Goal: Information Seeking & Learning: Learn about a topic

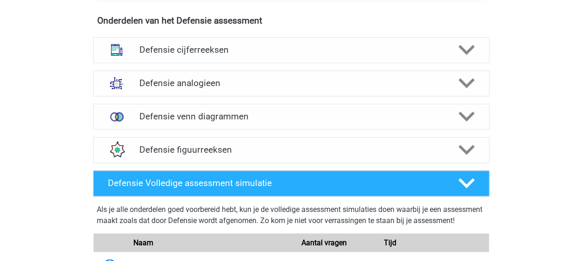
scroll to position [681, 0]
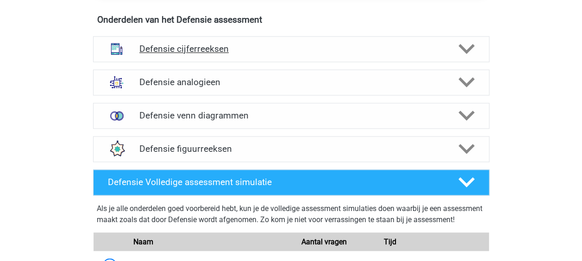
click at [282, 47] on h4 "Defensie cijferreeksen" at bounding box center [290, 48] width 303 height 11
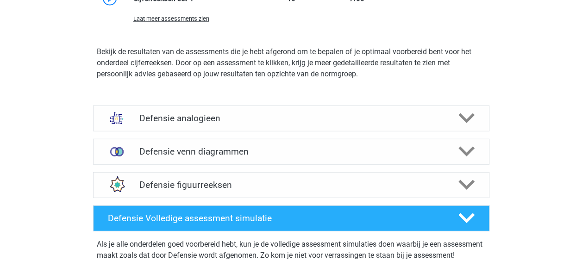
scroll to position [1169, 0]
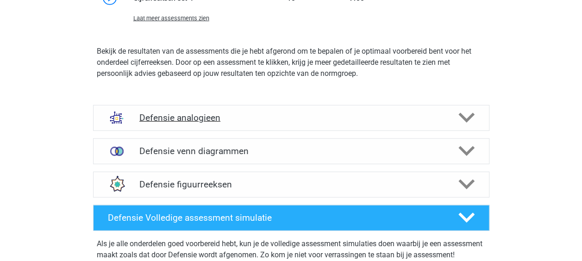
click at [303, 118] on h4 "Defensie analogieen" at bounding box center [290, 117] width 303 height 11
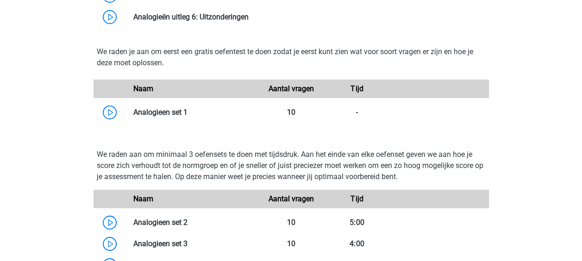
scroll to position [1636, 0]
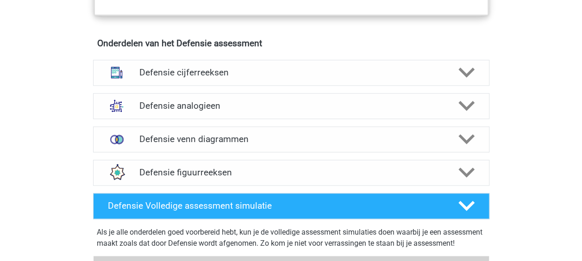
scroll to position [656, 0]
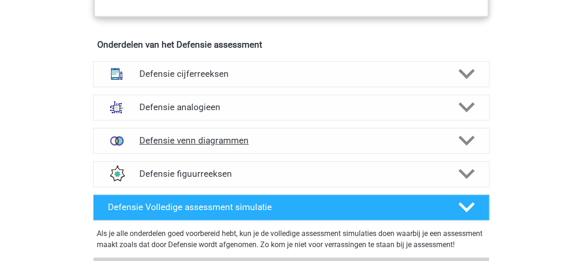
click at [279, 144] on h4 "Defensie venn diagrammen" at bounding box center [290, 140] width 303 height 11
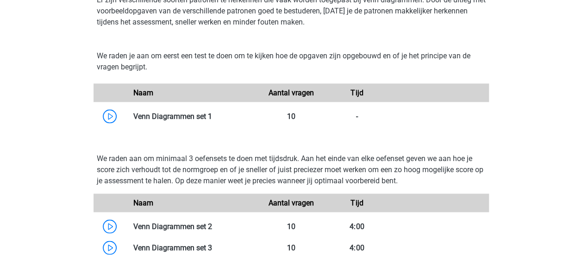
scroll to position [876, 0]
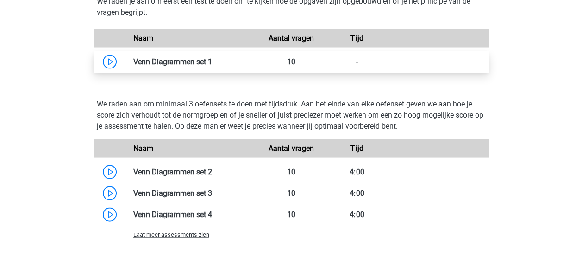
click at [212, 61] on link at bounding box center [212, 61] width 0 height 9
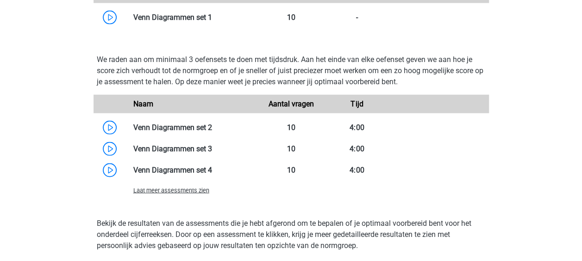
scroll to position [943, 0]
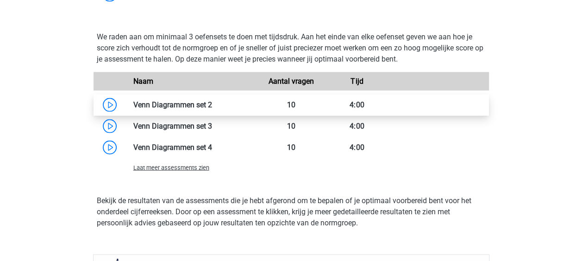
click at [212, 109] on link at bounding box center [212, 104] width 0 height 9
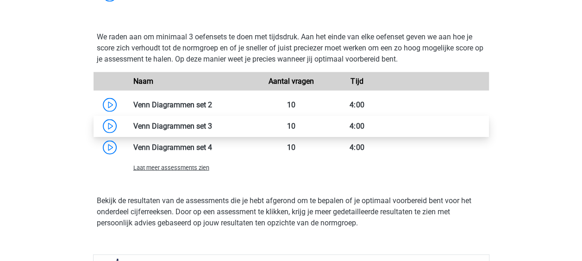
click at [212, 122] on link at bounding box center [212, 126] width 0 height 9
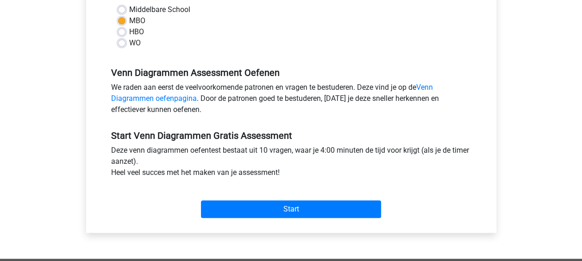
scroll to position [229, 0]
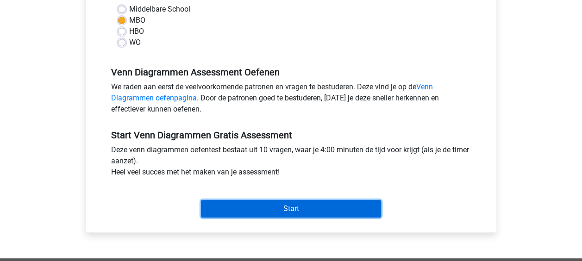
click at [285, 204] on input "Start" at bounding box center [291, 209] width 180 height 18
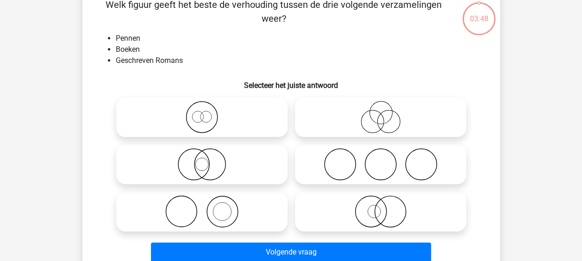
scroll to position [50, 0]
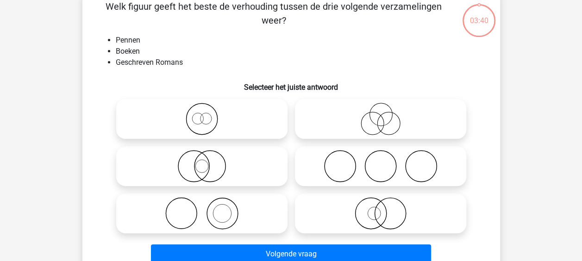
click at [242, 207] on icon at bounding box center [202, 213] width 164 height 32
click at [208, 207] on input "radio" at bounding box center [205, 206] width 6 height 6
radio input "true"
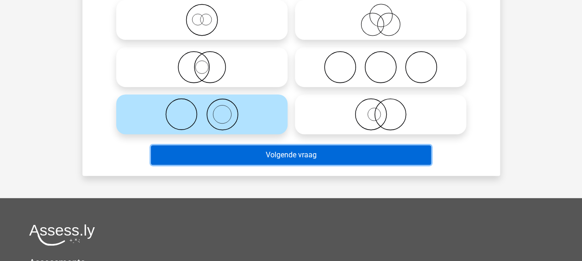
click at [275, 157] on button "Volgende vraag" at bounding box center [291, 154] width 280 height 19
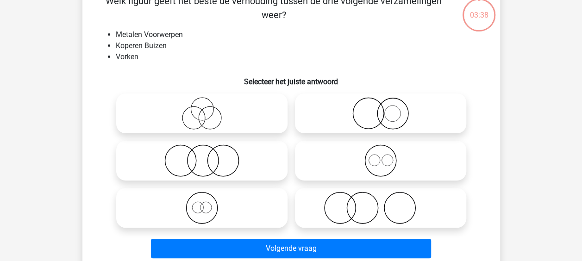
scroll to position [43, 0]
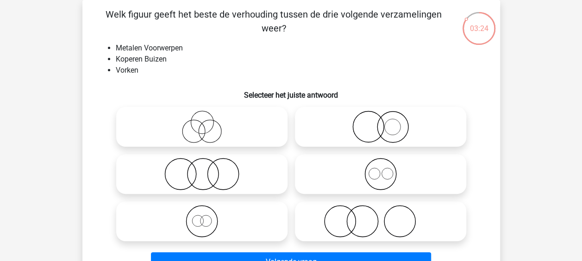
click at [346, 226] on icon at bounding box center [380, 221] width 164 height 32
click at [380, 217] on input "radio" at bounding box center [383, 214] width 6 height 6
radio input "true"
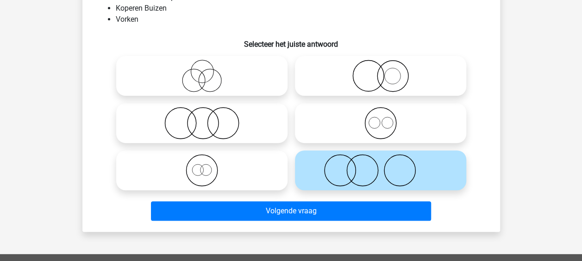
scroll to position [94, 0]
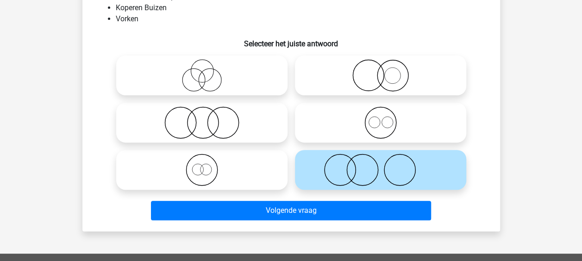
click at [332, 180] on icon at bounding box center [380, 170] width 164 height 32
click at [380, 165] on input "radio" at bounding box center [383, 162] width 6 height 6
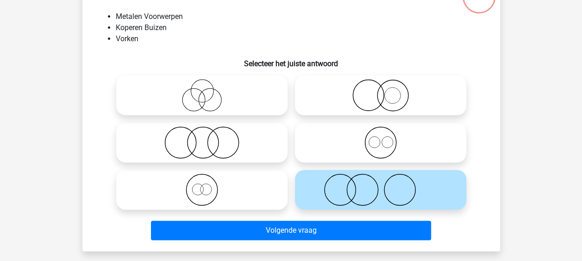
scroll to position [74, 0]
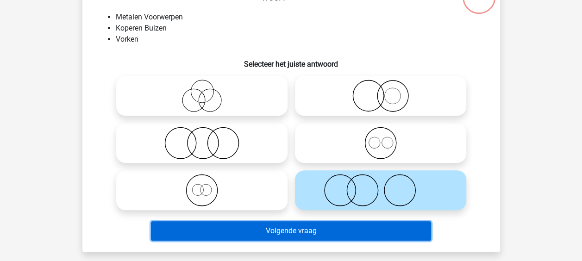
click at [346, 228] on button "Volgende vraag" at bounding box center [291, 230] width 280 height 19
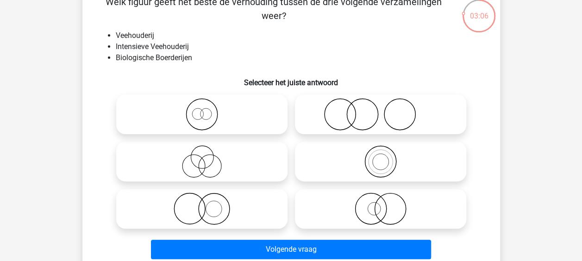
scroll to position [56, 0]
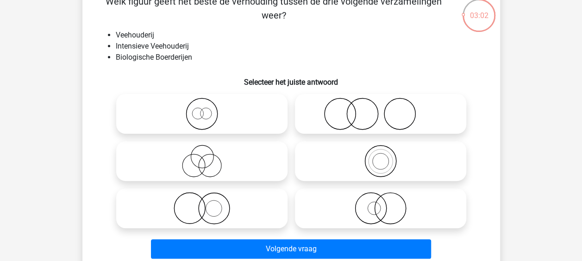
click at [248, 166] on icon at bounding box center [202, 161] width 164 height 32
click at [208, 156] on input "radio" at bounding box center [205, 153] width 6 height 6
radio input "true"
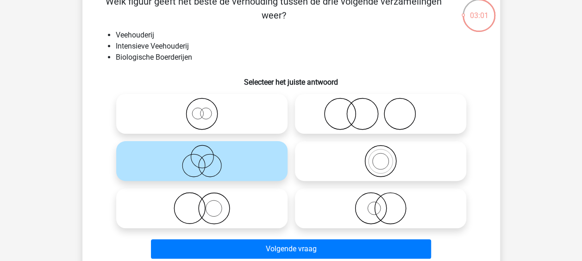
click at [235, 120] on icon at bounding box center [202, 114] width 164 height 32
click at [208, 109] on input "radio" at bounding box center [205, 106] width 6 height 6
radio input "true"
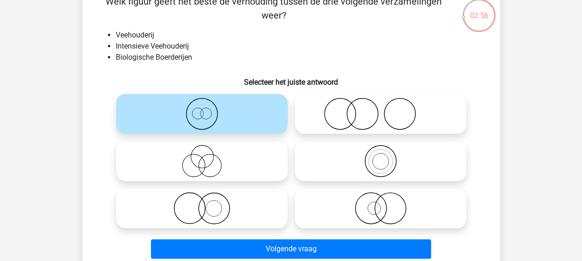
click at [252, 213] on icon at bounding box center [202, 208] width 164 height 32
click at [208, 204] on input "radio" at bounding box center [205, 201] width 6 height 6
radio input "true"
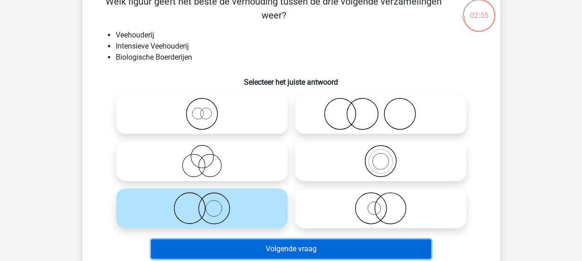
click at [282, 246] on button "Volgende vraag" at bounding box center [291, 248] width 280 height 19
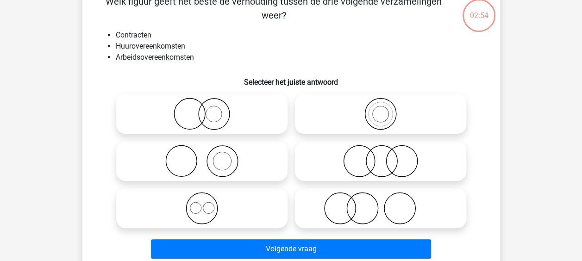
scroll to position [43, 0]
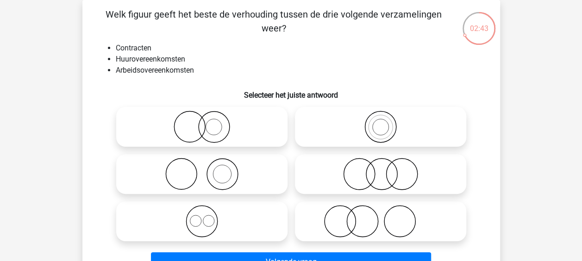
click at [407, 172] on icon at bounding box center [380, 174] width 164 height 32
click at [386, 169] on input "radio" at bounding box center [383, 166] width 6 height 6
radio input "true"
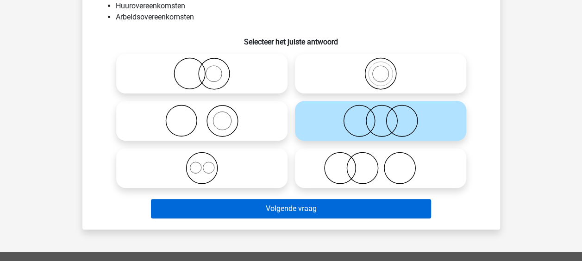
scroll to position [97, 0]
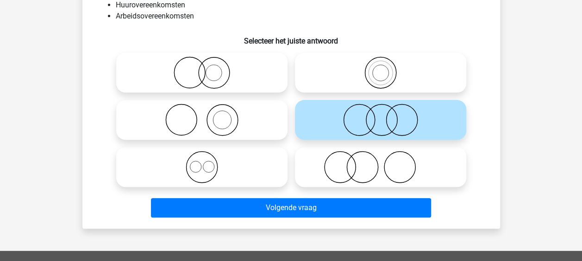
click at [220, 172] on icon at bounding box center [202, 167] width 164 height 32
click at [208, 162] on input "radio" at bounding box center [205, 159] width 6 height 6
radio input "true"
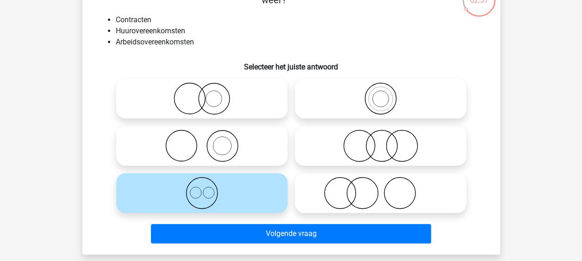
scroll to position [74, 0]
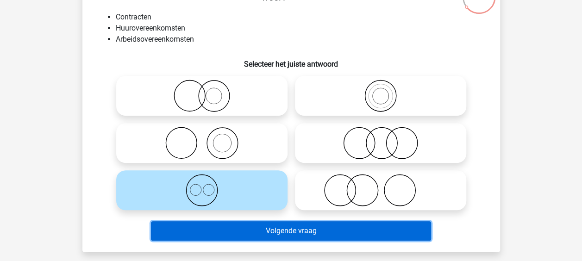
click at [293, 234] on button "Volgende vraag" at bounding box center [291, 230] width 280 height 19
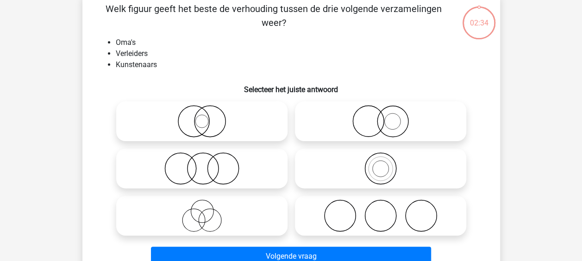
scroll to position [43, 0]
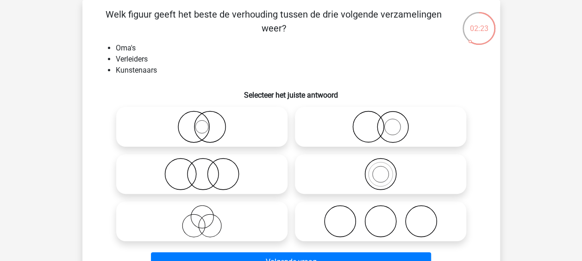
click at [215, 224] on icon at bounding box center [202, 221] width 164 height 32
click at [208, 217] on input "radio" at bounding box center [205, 214] width 6 height 6
radio input "true"
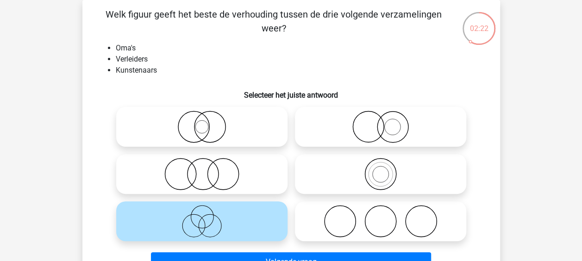
scroll to position [63, 0]
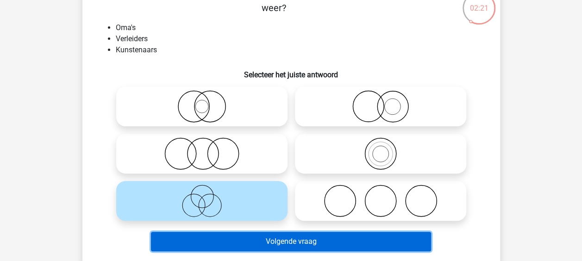
click at [263, 242] on button "Volgende vraag" at bounding box center [291, 241] width 280 height 19
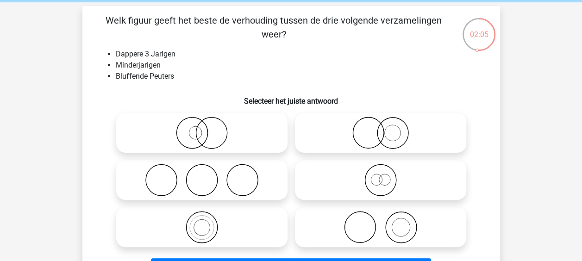
scroll to position [39, 0]
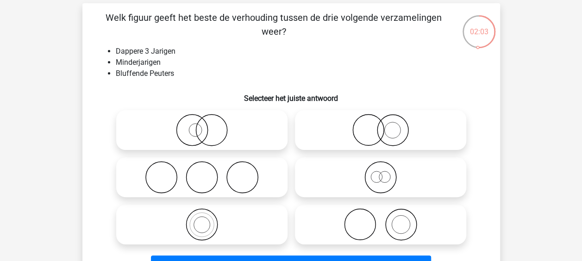
click at [355, 180] on icon at bounding box center [380, 177] width 164 height 32
click at [380, 173] on input "radio" at bounding box center [383, 170] width 6 height 6
radio input "true"
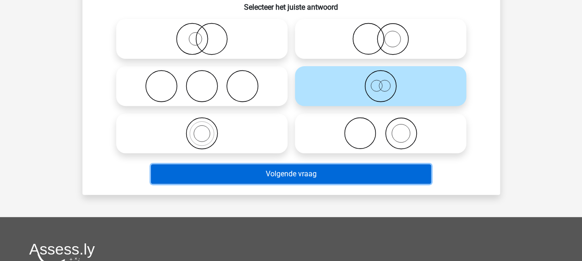
click at [337, 177] on button "Volgende vraag" at bounding box center [291, 173] width 280 height 19
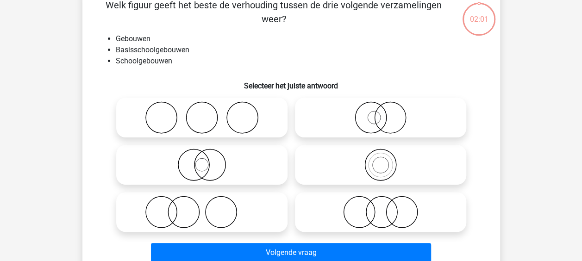
scroll to position [43, 0]
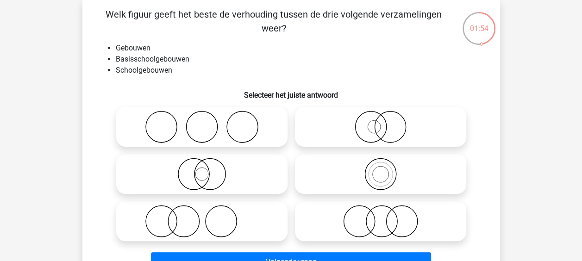
click at [386, 177] on icon at bounding box center [380, 174] width 164 height 32
click at [386, 169] on input "radio" at bounding box center [383, 166] width 6 height 6
radio input "true"
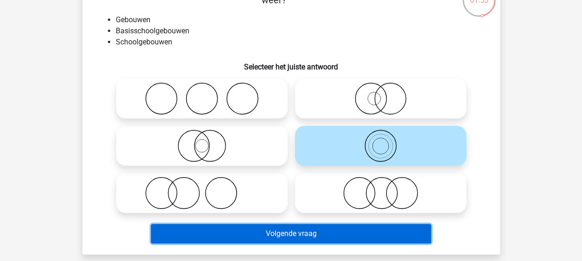
click at [304, 231] on button "Volgende vraag" at bounding box center [291, 233] width 280 height 19
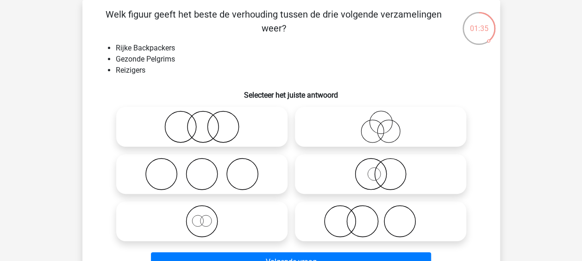
click at [341, 215] on icon at bounding box center [380, 221] width 164 height 32
click at [380, 215] on input "radio" at bounding box center [383, 214] width 6 height 6
radio input "true"
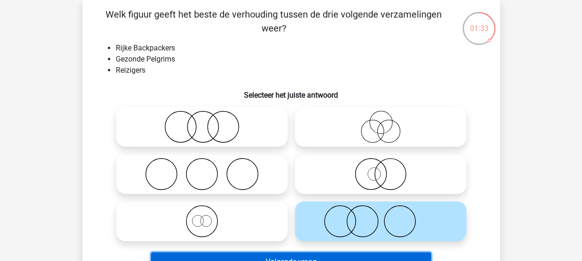
click at [321, 254] on button "Volgende vraag" at bounding box center [291, 261] width 280 height 19
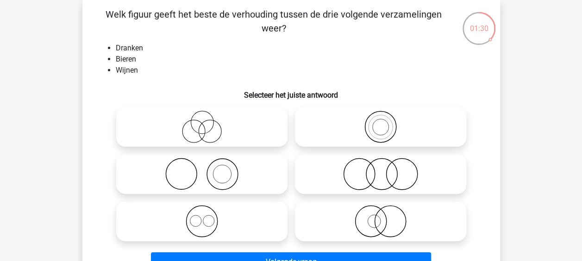
click at [238, 218] on icon at bounding box center [202, 221] width 164 height 32
click at [208, 217] on input "radio" at bounding box center [205, 214] width 6 height 6
radio input "true"
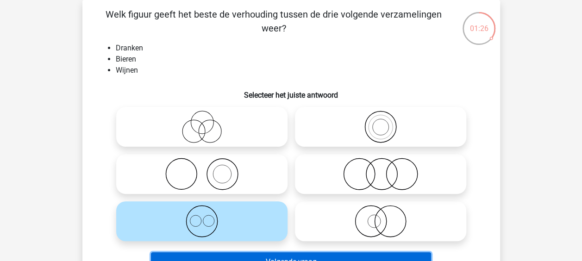
click at [290, 256] on button "Volgende vraag" at bounding box center [291, 261] width 280 height 19
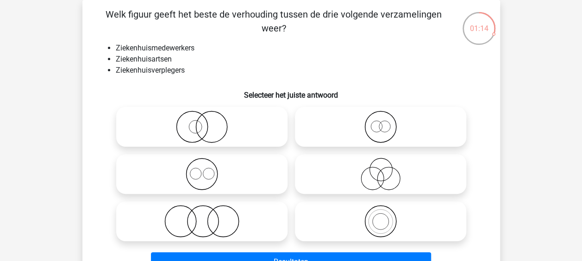
click at [392, 181] on icon at bounding box center [380, 174] width 164 height 32
click at [386, 169] on input "radio" at bounding box center [383, 166] width 6 height 6
radio input "true"
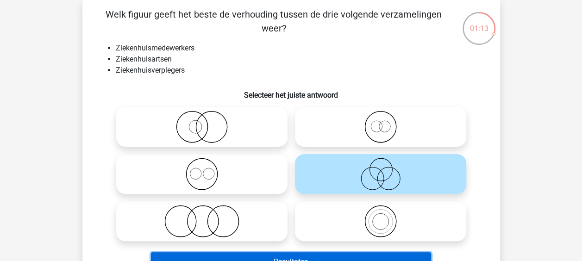
click at [309, 258] on button "Resultaten" at bounding box center [291, 261] width 280 height 19
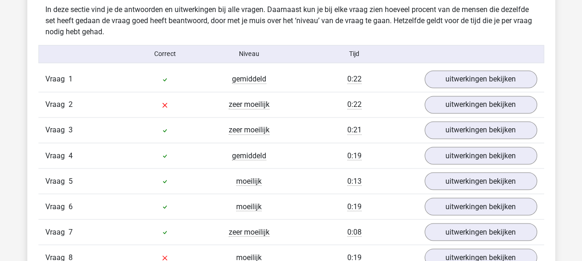
scroll to position [731, 0]
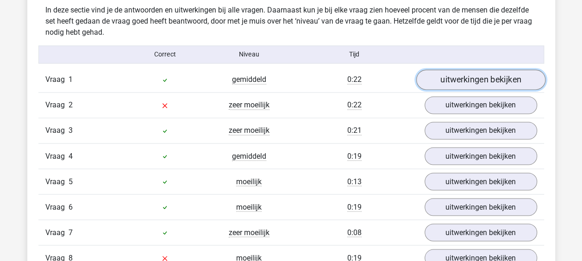
click at [460, 88] on link "uitwerkingen bekijken" at bounding box center [479, 79] width 129 height 20
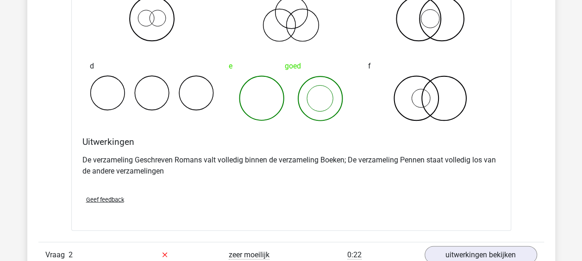
scroll to position [1025, 0]
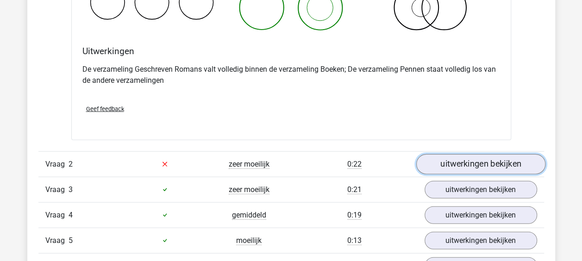
click at [451, 161] on link "uitwerkingen bekijken" at bounding box center [479, 164] width 129 height 20
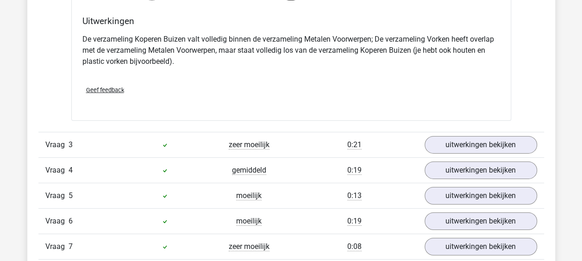
scroll to position [1446, 0]
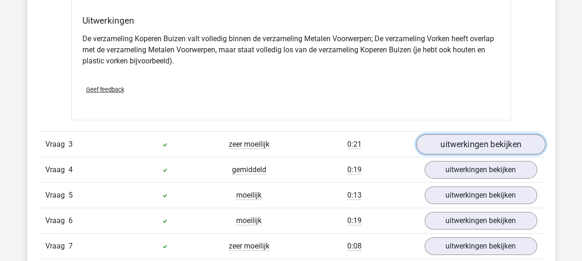
click at [453, 138] on link "uitwerkingen bekijken" at bounding box center [479, 144] width 129 height 20
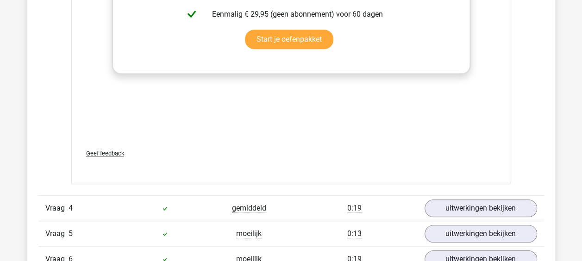
scroll to position [2010, 0]
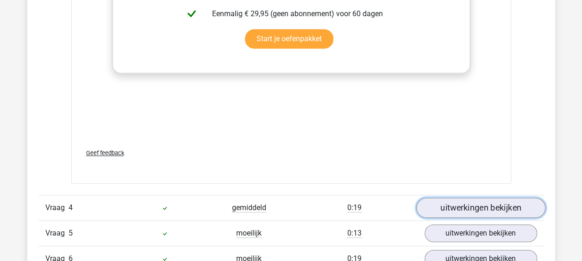
click at [450, 200] on link "uitwerkingen bekijken" at bounding box center [479, 208] width 129 height 20
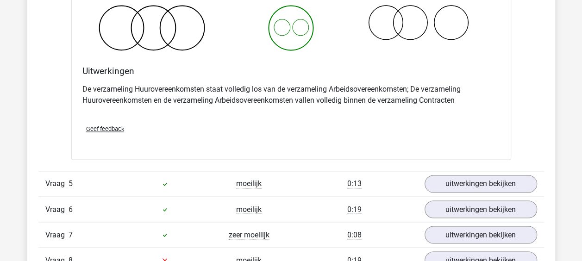
scroll to position [2448, 0]
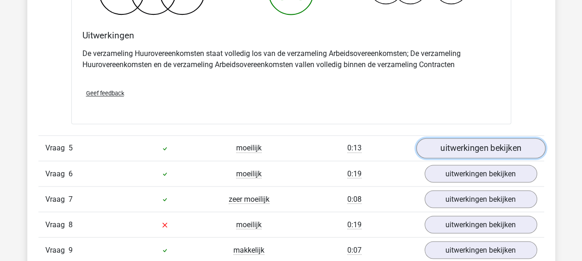
click at [457, 149] on link "uitwerkingen bekijken" at bounding box center [479, 148] width 129 height 20
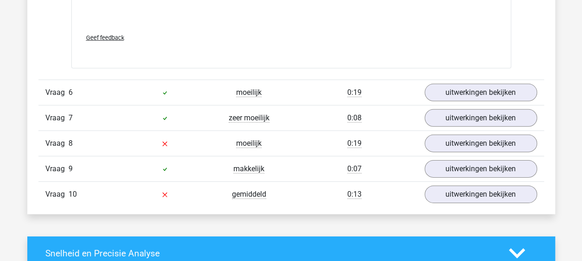
scroll to position [3132, 0]
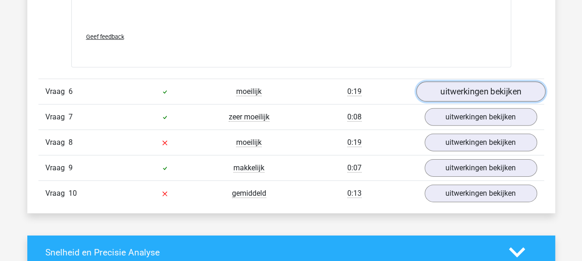
click at [448, 91] on link "uitwerkingen bekijken" at bounding box center [479, 92] width 129 height 20
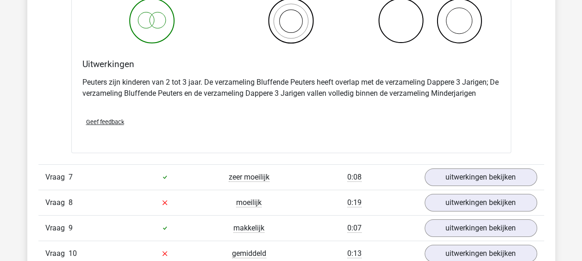
scroll to position [3427, 0]
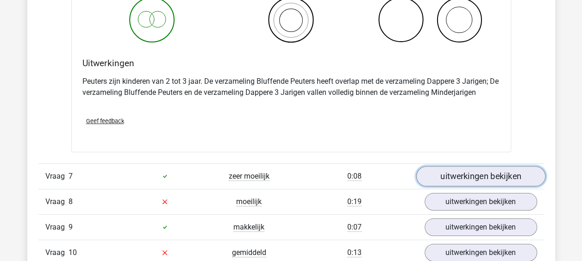
click at [448, 176] on link "uitwerkingen bekijken" at bounding box center [479, 176] width 129 height 20
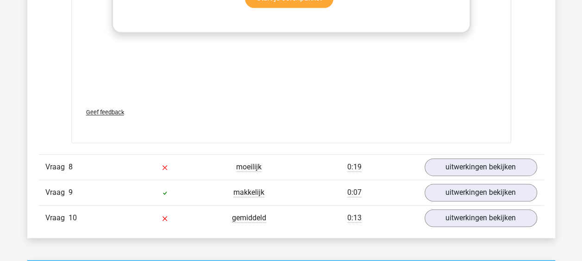
scroll to position [4075, 0]
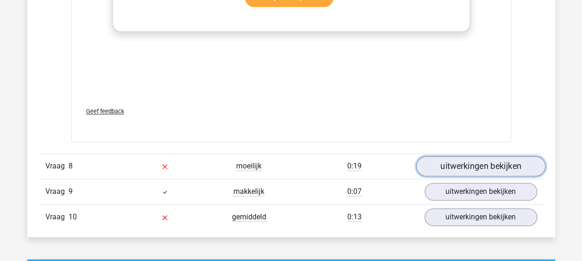
click at [446, 162] on link "uitwerkingen bekijken" at bounding box center [479, 166] width 129 height 20
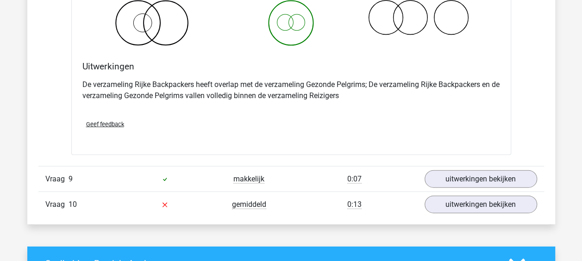
scroll to position [4460, 0]
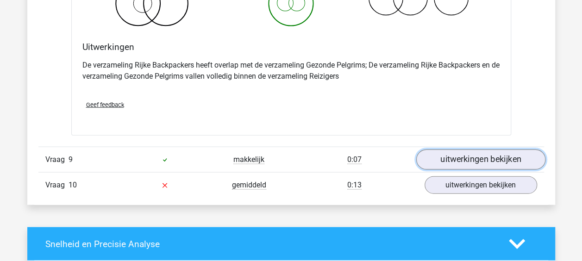
click at [465, 149] on link "uitwerkingen bekijken" at bounding box center [479, 159] width 129 height 20
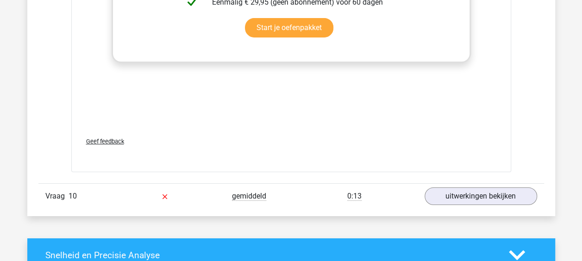
scroll to position [5052, 0]
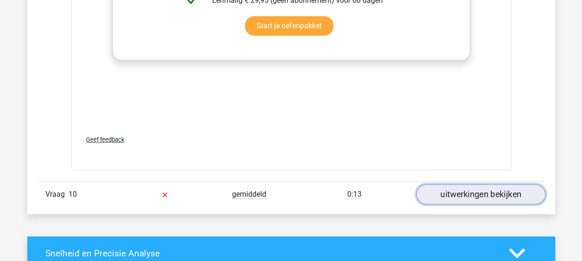
click at [450, 185] on link "uitwerkingen bekijken" at bounding box center [479, 194] width 129 height 20
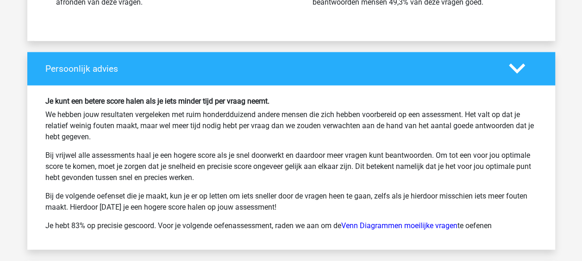
scroll to position [6151, 0]
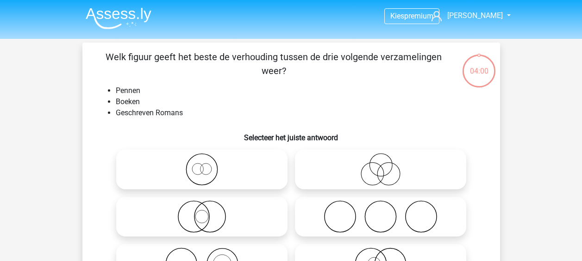
scroll to position [43, 0]
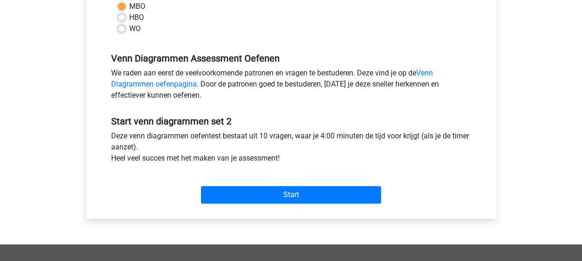
scroll to position [249, 0]
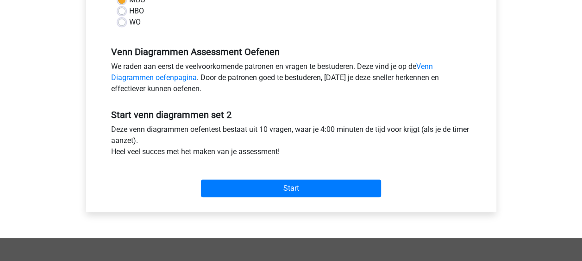
click at [226, 178] on div "Start" at bounding box center [291, 181] width 374 height 32
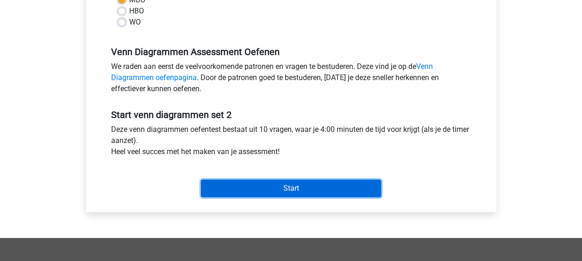
click at [231, 187] on input "Start" at bounding box center [291, 189] width 180 height 18
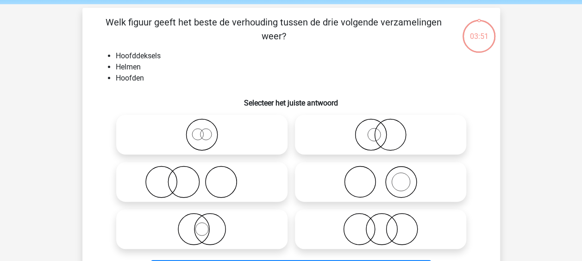
scroll to position [35, 0]
click at [353, 171] on icon at bounding box center [380, 181] width 164 height 32
click at [380, 171] on input "radio" at bounding box center [383, 174] width 6 height 6
radio input "true"
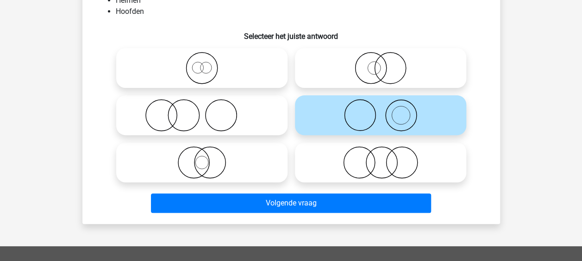
scroll to position [103, 0]
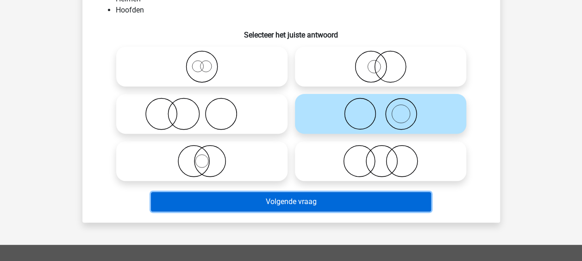
click at [333, 195] on button "Volgende vraag" at bounding box center [291, 201] width 280 height 19
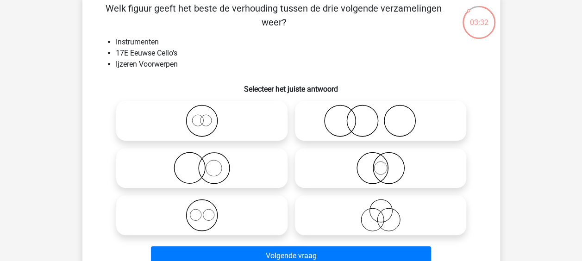
scroll to position [50, 0]
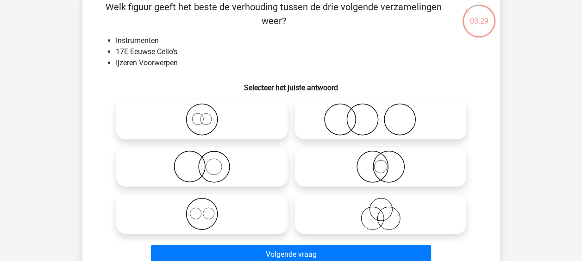
click at [258, 212] on icon at bounding box center [202, 214] width 164 height 32
click at [208, 209] on input "radio" at bounding box center [205, 206] width 6 height 6
radio input "true"
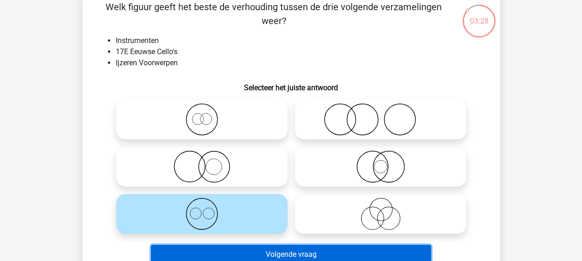
click at [280, 254] on button "Volgende vraag" at bounding box center [291, 254] width 280 height 19
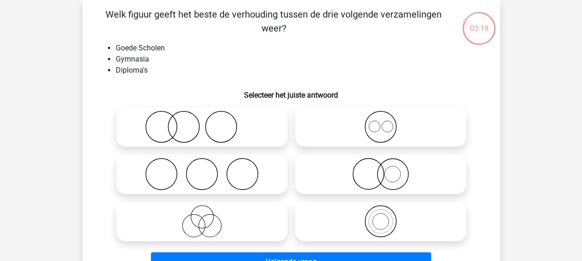
click at [245, 162] on icon at bounding box center [202, 174] width 164 height 32
click at [208, 163] on input "radio" at bounding box center [205, 166] width 6 height 6
radio input "true"
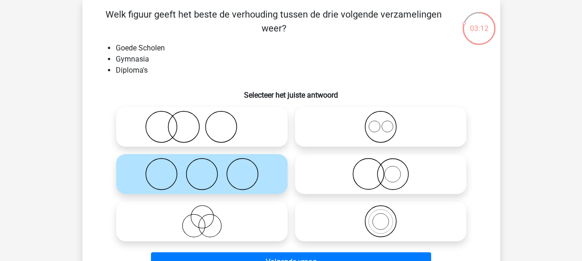
scroll to position [64, 0]
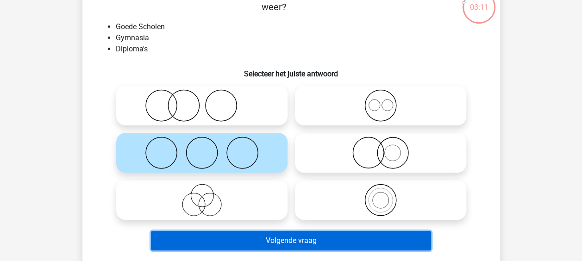
click at [247, 248] on button "Volgende vraag" at bounding box center [291, 240] width 280 height 19
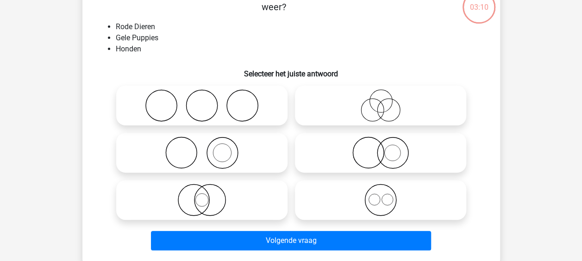
scroll to position [43, 0]
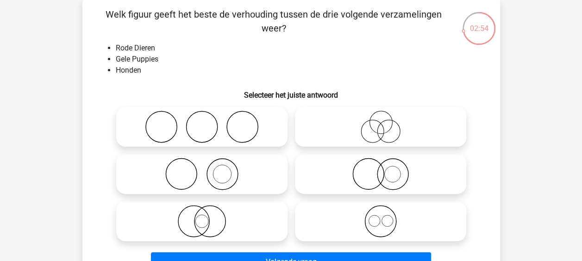
click at [351, 162] on icon at bounding box center [380, 174] width 164 height 32
click at [380, 163] on input "radio" at bounding box center [383, 166] width 6 height 6
radio input "true"
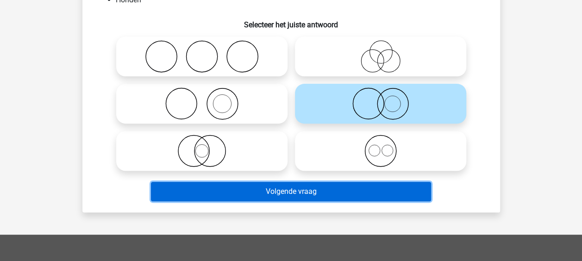
click at [312, 188] on button "Volgende vraag" at bounding box center [291, 191] width 280 height 19
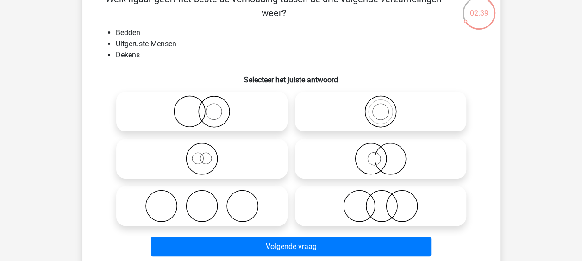
scroll to position [59, 0]
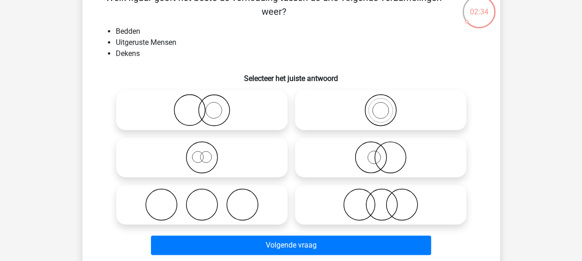
click at [228, 94] on icon at bounding box center [202, 110] width 164 height 32
click at [208, 99] on input "radio" at bounding box center [205, 102] width 6 height 6
radio input "true"
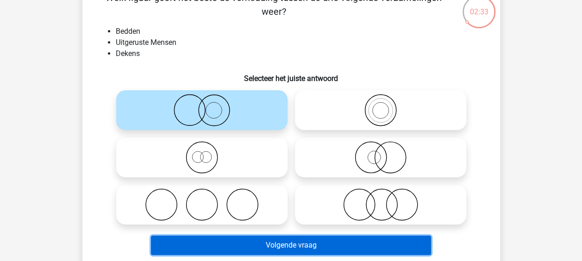
click at [282, 247] on button "Volgende vraag" at bounding box center [291, 244] width 280 height 19
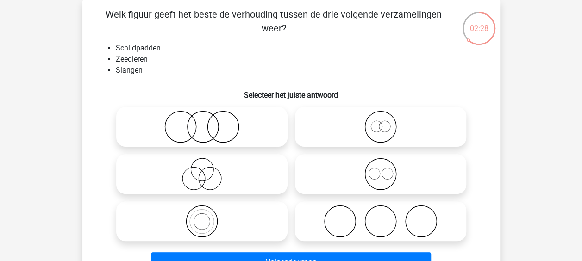
scroll to position [51, 0]
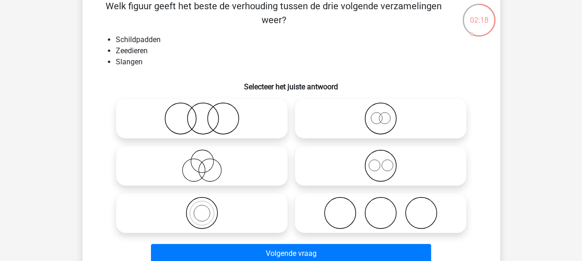
click at [375, 167] on icon at bounding box center [380, 165] width 164 height 32
click at [380, 161] on input "radio" at bounding box center [383, 158] width 6 height 6
radio input "true"
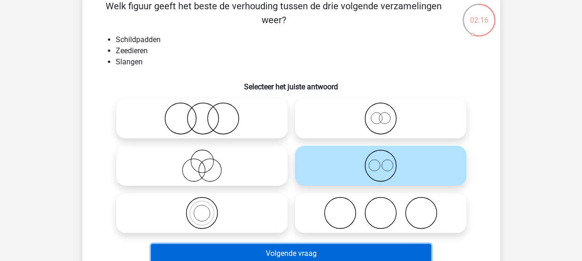
click at [278, 249] on button "Volgende vraag" at bounding box center [291, 253] width 280 height 19
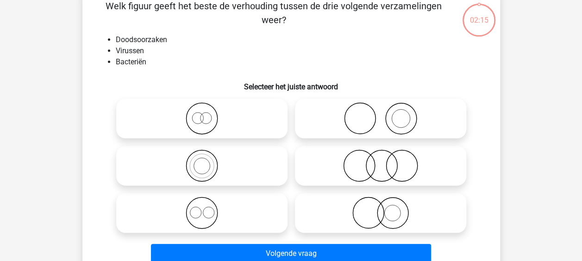
scroll to position [43, 0]
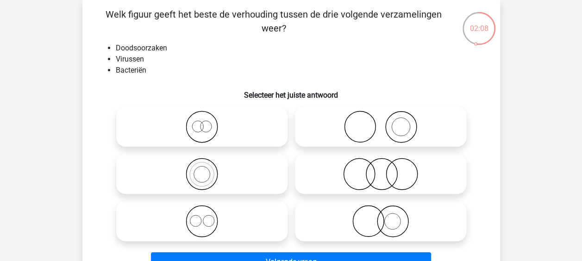
click at [217, 229] on icon at bounding box center [202, 221] width 164 height 32
click at [208, 217] on input "radio" at bounding box center [205, 214] width 6 height 6
radio input "true"
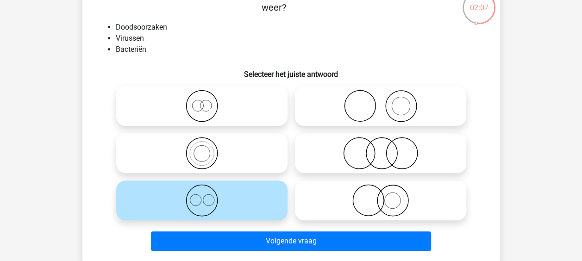
scroll to position [65, 0]
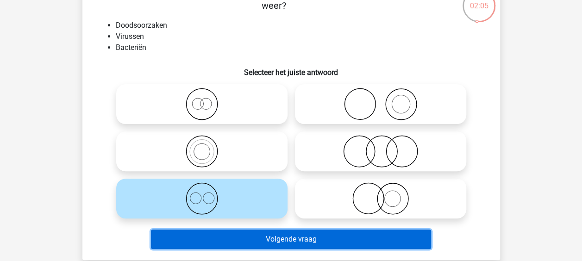
click at [253, 242] on button "Volgende vraag" at bounding box center [291, 238] width 280 height 19
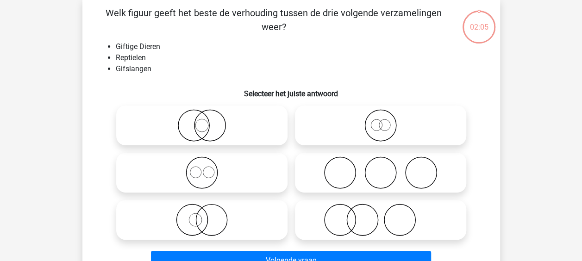
scroll to position [43, 0]
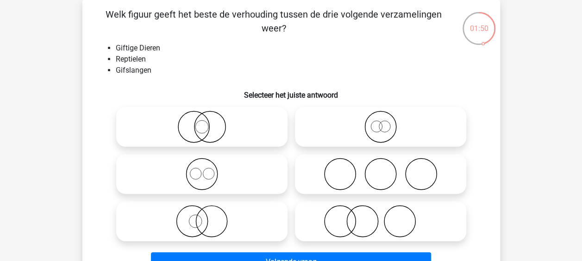
click at [356, 212] on icon at bounding box center [380, 221] width 164 height 32
click at [380, 212] on input "radio" at bounding box center [383, 214] width 6 height 6
radio input "true"
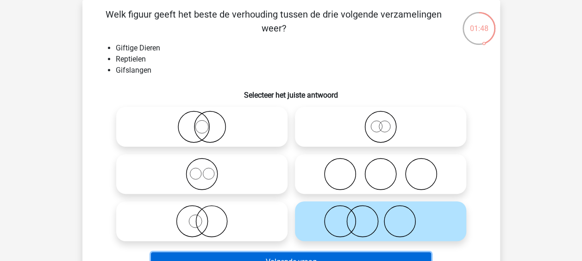
click at [321, 257] on button "Volgende vraag" at bounding box center [291, 261] width 280 height 19
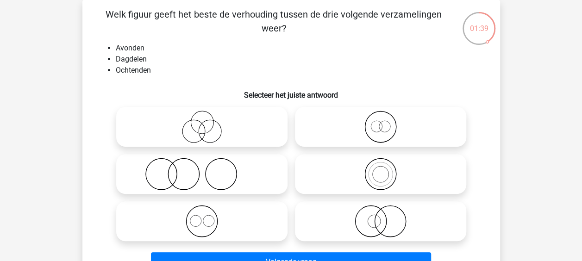
click at [222, 213] on icon at bounding box center [202, 221] width 164 height 32
click at [208, 213] on input "radio" at bounding box center [205, 214] width 6 height 6
radio input "true"
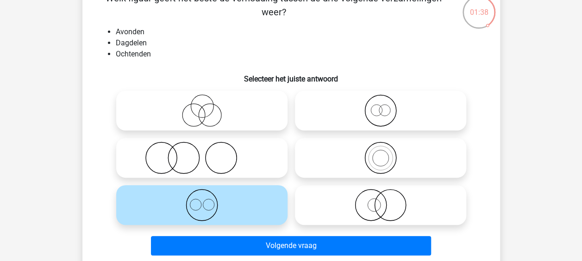
scroll to position [59, 0]
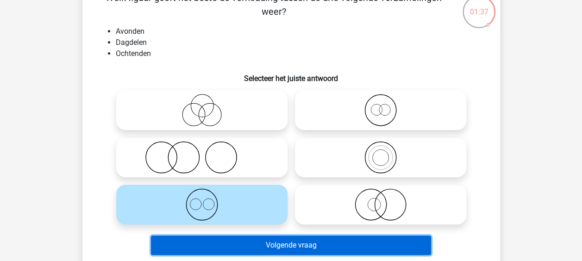
click at [299, 241] on button "Volgende vraag" at bounding box center [291, 244] width 280 height 19
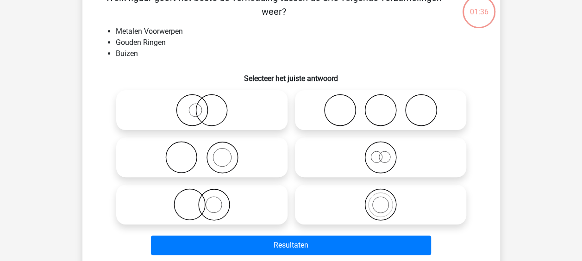
scroll to position [43, 0]
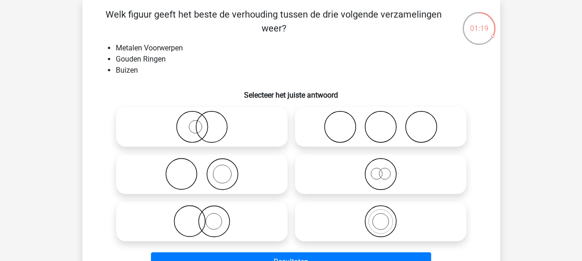
click at [224, 180] on icon at bounding box center [202, 174] width 164 height 32
click at [208, 169] on input "radio" at bounding box center [205, 166] width 6 height 6
radio input "true"
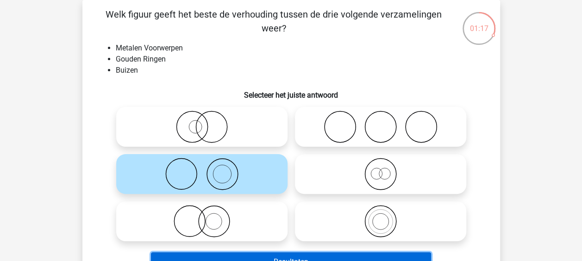
click at [277, 254] on button "Resultaten" at bounding box center [291, 261] width 280 height 19
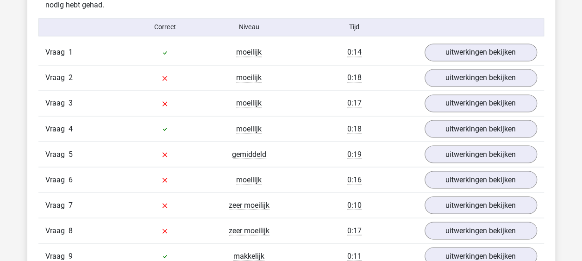
scroll to position [757, 0]
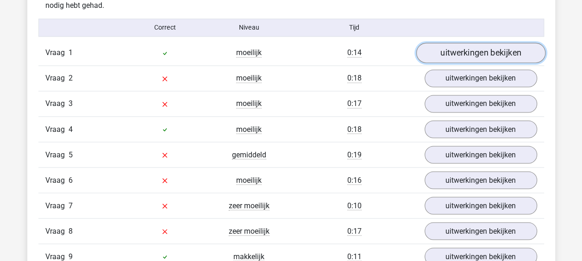
click at [449, 50] on link "uitwerkingen bekijken" at bounding box center [479, 53] width 129 height 20
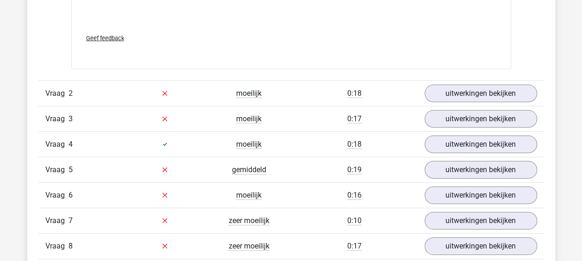
scroll to position [1355, 0]
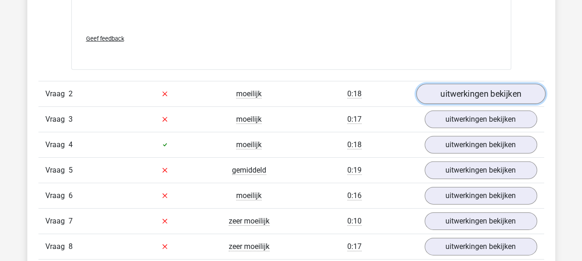
click at [457, 84] on link "uitwerkingen bekijken" at bounding box center [479, 94] width 129 height 20
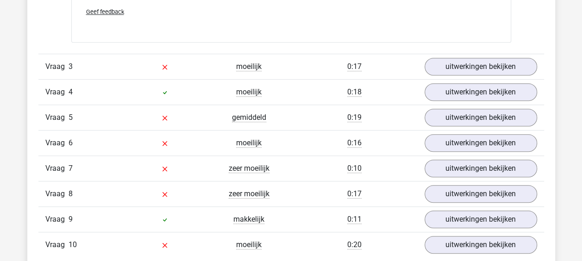
scroll to position [2011, 0]
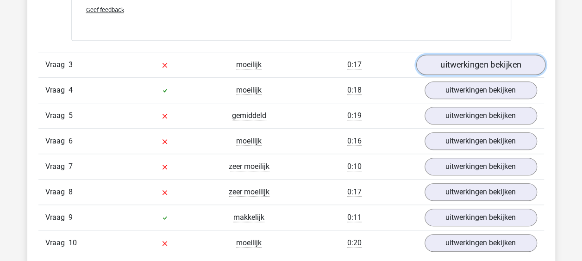
click at [446, 60] on link "uitwerkingen bekijken" at bounding box center [479, 65] width 129 height 20
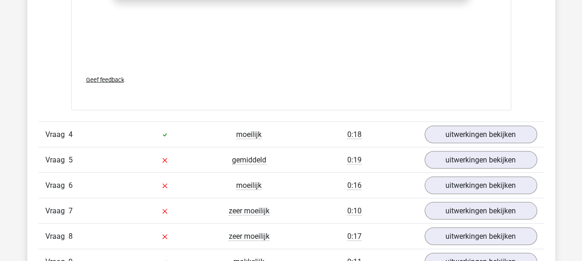
scroll to position [2569, 0]
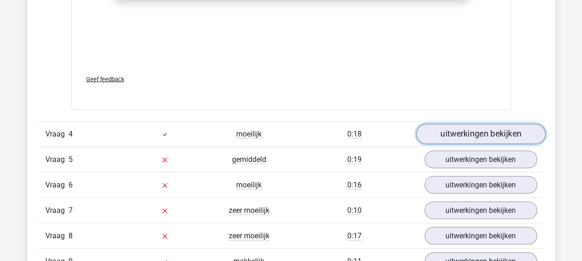
click at [449, 124] on link "uitwerkingen bekijken" at bounding box center [479, 134] width 129 height 20
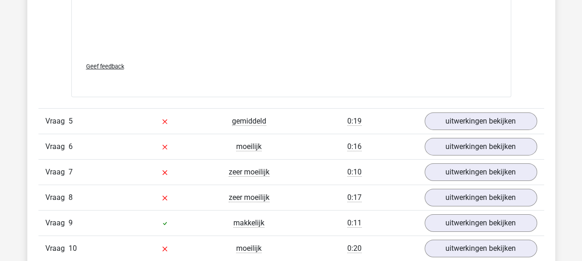
scroll to position [3210, 0]
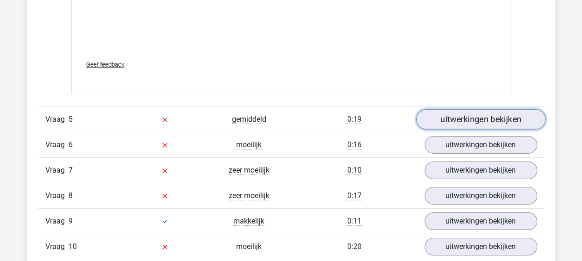
click at [434, 113] on link "uitwerkingen bekijken" at bounding box center [479, 119] width 129 height 20
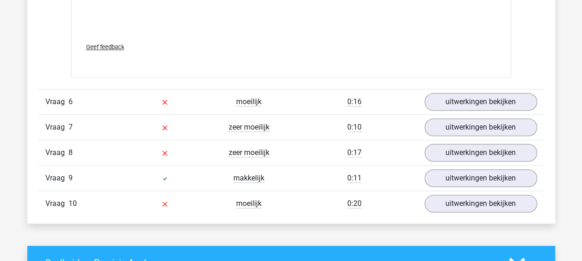
scroll to position [3861, 0]
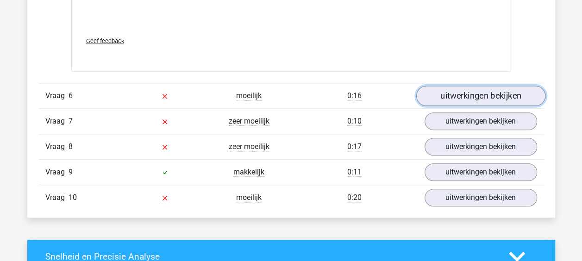
click at [451, 86] on link "uitwerkingen bekijken" at bounding box center [479, 96] width 129 height 20
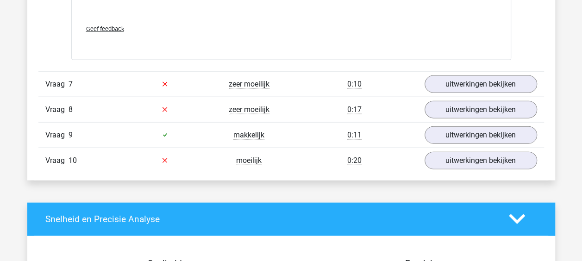
scroll to position [4503, 0]
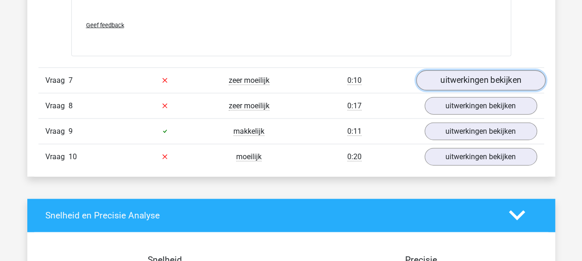
click at [454, 70] on link "uitwerkingen bekijken" at bounding box center [479, 80] width 129 height 20
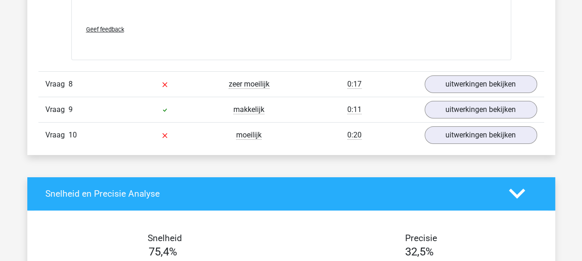
scroll to position [5127, 0]
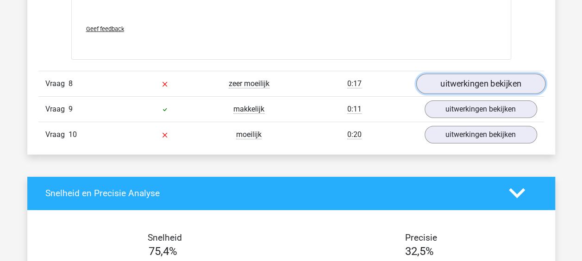
click at [468, 74] on link "uitwerkingen bekijken" at bounding box center [479, 84] width 129 height 20
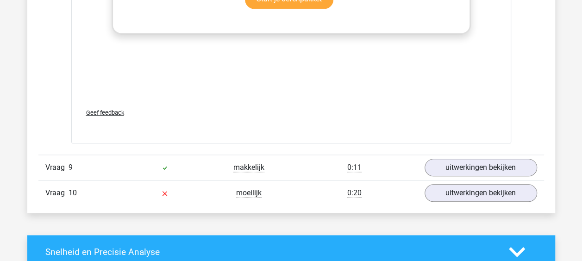
scroll to position [5724, 0]
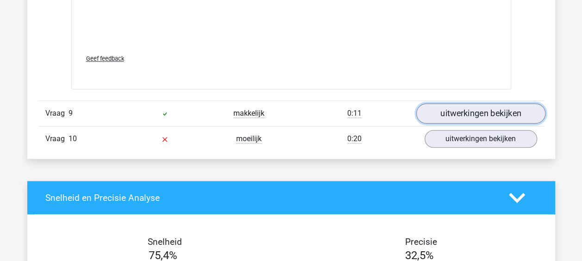
click at [457, 105] on link "uitwerkingen bekijken" at bounding box center [479, 113] width 129 height 20
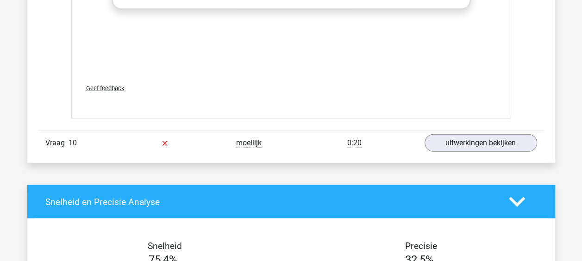
scroll to position [6326, 0]
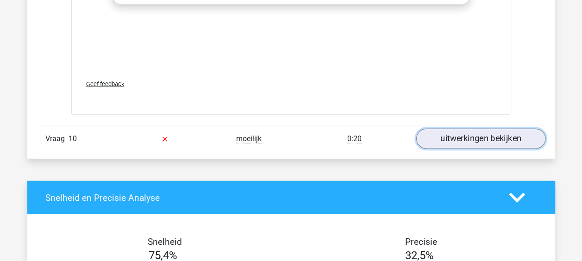
click at [461, 137] on link "uitwerkingen bekijken" at bounding box center [479, 139] width 129 height 20
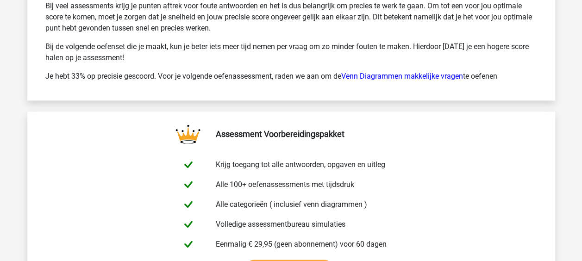
scroll to position [7511, 0]
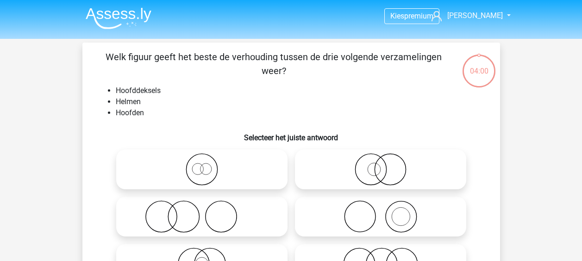
scroll to position [43, 0]
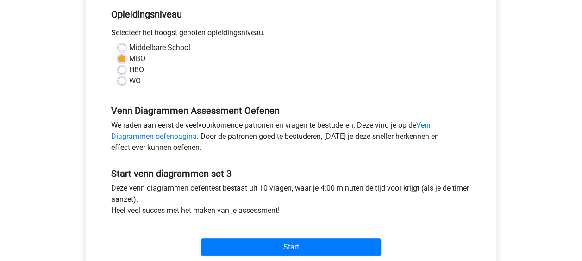
scroll to position [191, 0]
click at [269, 236] on div "Start" at bounding box center [291, 239] width 374 height 32
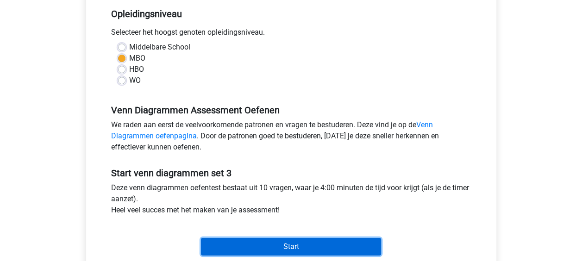
click at [268, 241] on input "Start" at bounding box center [291, 247] width 180 height 18
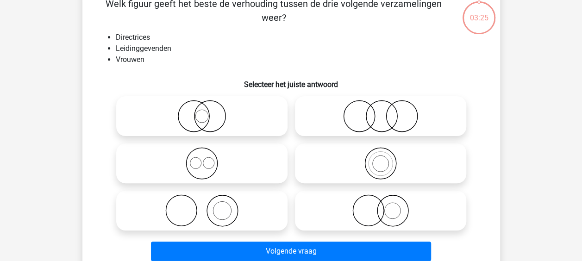
scroll to position [52, 0]
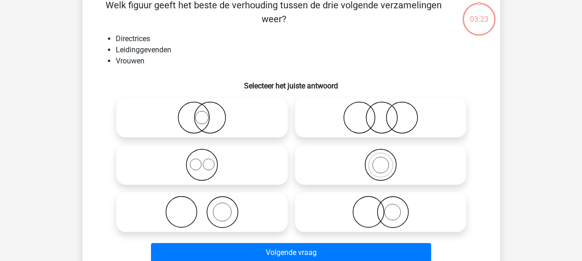
click at [385, 124] on icon at bounding box center [380, 117] width 164 height 32
click at [385, 113] on input "radio" at bounding box center [383, 110] width 6 height 6
radio input "true"
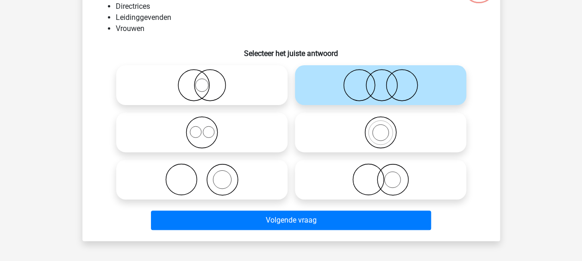
scroll to position [90, 0]
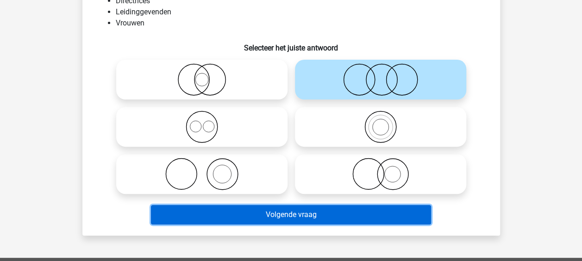
click at [298, 217] on button "Volgende vraag" at bounding box center [291, 214] width 280 height 19
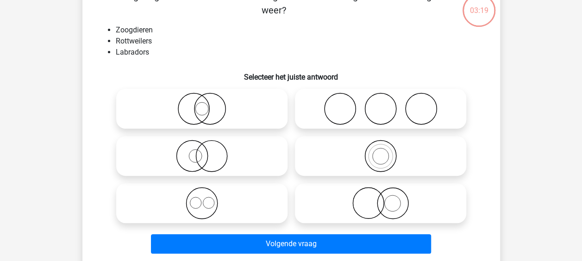
scroll to position [43, 0]
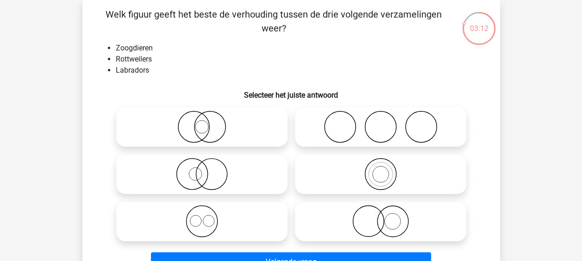
click at [205, 216] on input "radio" at bounding box center [205, 214] width 6 height 6
radio input "true"
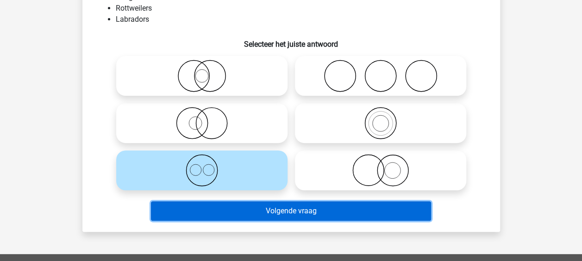
click at [229, 213] on button "Volgende vraag" at bounding box center [291, 210] width 280 height 19
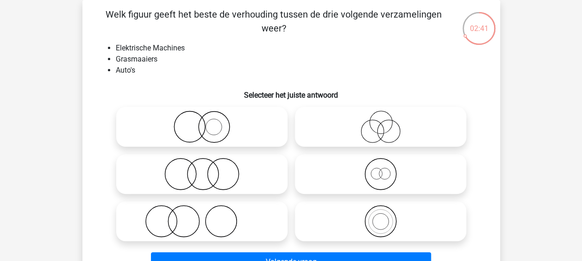
click at [221, 209] on icon at bounding box center [202, 221] width 164 height 32
click at [208, 211] on input "radio" at bounding box center [205, 214] width 6 height 6
radio input "true"
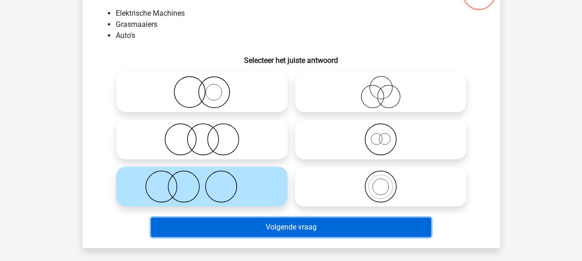
click at [246, 219] on button "Volgende vraag" at bounding box center [291, 226] width 280 height 19
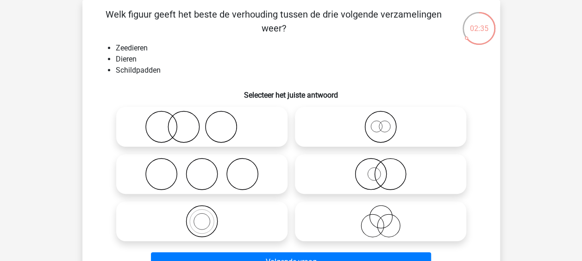
click at [217, 223] on circle at bounding box center [201, 221] width 31 height 31
click at [208, 217] on input "radio" at bounding box center [205, 214] width 6 height 6
radio input "true"
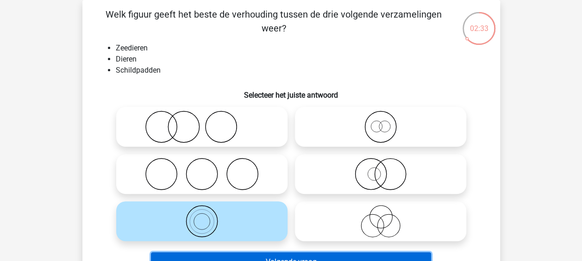
click at [256, 254] on button "Volgende vraag" at bounding box center [291, 261] width 280 height 19
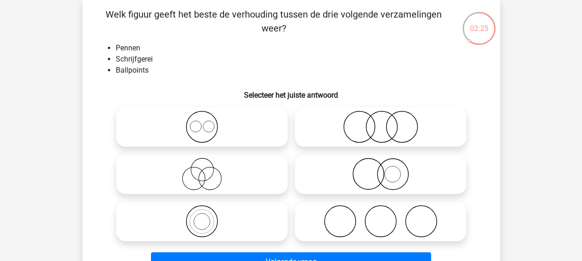
click at [222, 217] on icon at bounding box center [202, 221] width 164 height 32
click at [208, 217] on input "radio" at bounding box center [205, 214] width 6 height 6
radio input "true"
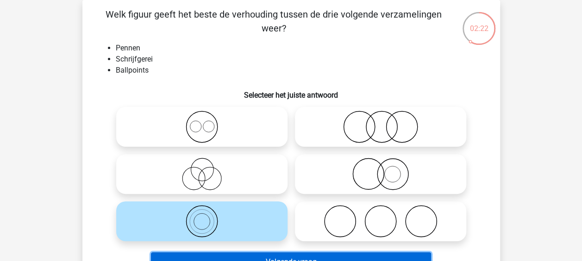
click at [239, 255] on button "Volgende vraag" at bounding box center [291, 261] width 280 height 19
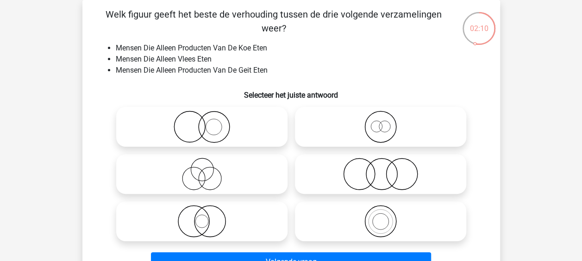
click at [360, 165] on icon at bounding box center [380, 174] width 164 height 32
click at [380, 165] on input "radio" at bounding box center [383, 166] width 6 height 6
radio input "true"
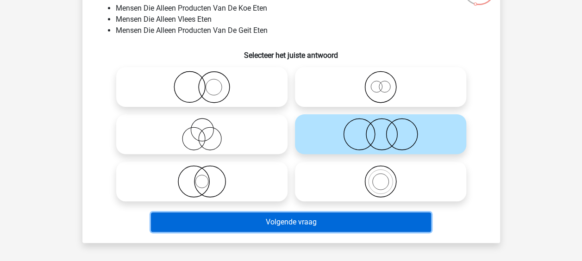
click at [322, 223] on button "Volgende vraag" at bounding box center [291, 221] width 280 height 19
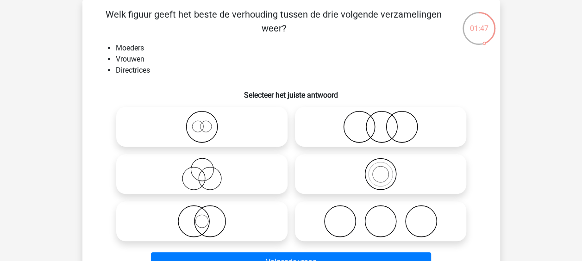
click at [380, 125] on icon at bounding box center [380, 127] width 164 height 32
click at [380, 122] on input "radio" at bounding box center [383, 119] width 6 height 6
radio input "true"
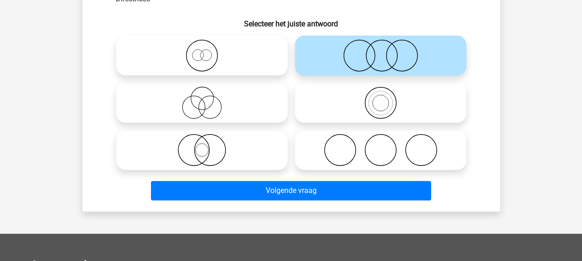
scroll to position [117, 0]
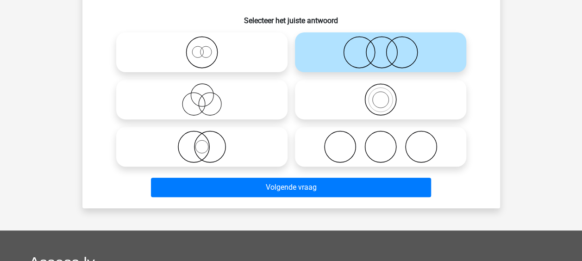
click at [238, 116] on label at bounding box center [201, 100] width 171 height 40
click at [208, 95] on input "radio" at bounding box center [205, 92] width 6 height 6
radio input "true"
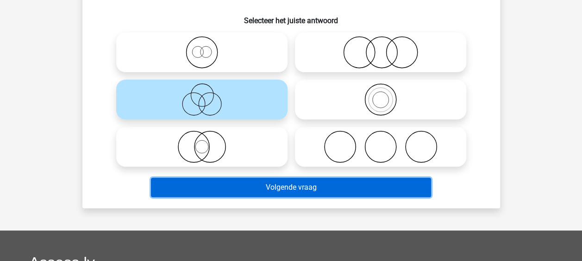
click at [249, 186] on button "Volgende vraag" at bounding box center [291, 187] width 280 height 19
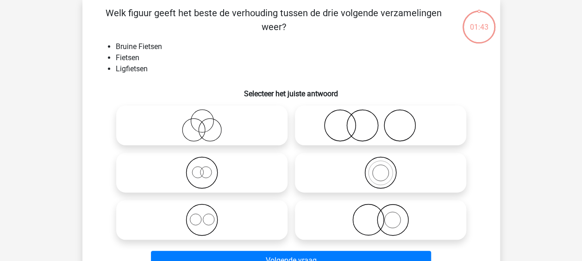
scroll to position [43, 0]
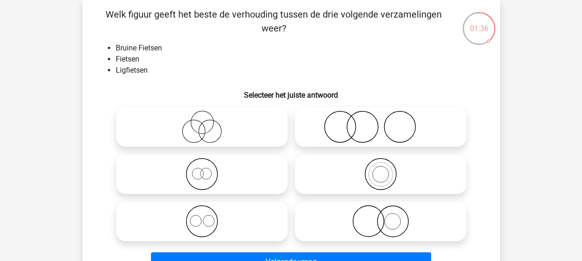
click at [190, 214] on icon at bounding box center [202, 221] width 164 height 32
click at [202, 214] on input "radio" at bounding box center [205, 214] width 6 height 6
radio input "true"
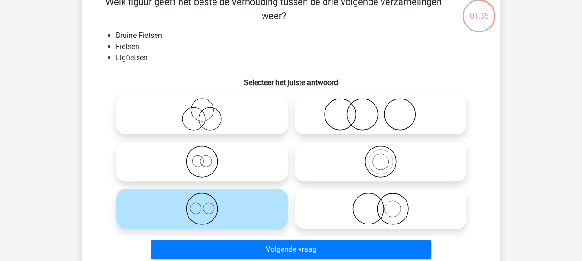
scroll to position [56, 0]
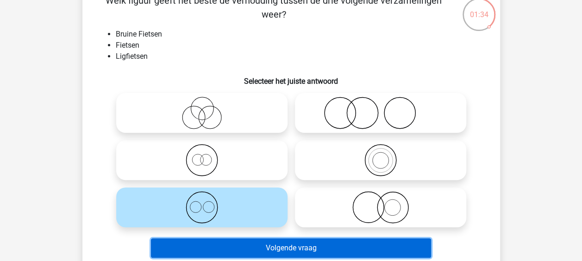
click at [253, 245] on button "Volgende vraag" at bounding box center [291, 247] width 280 height 19
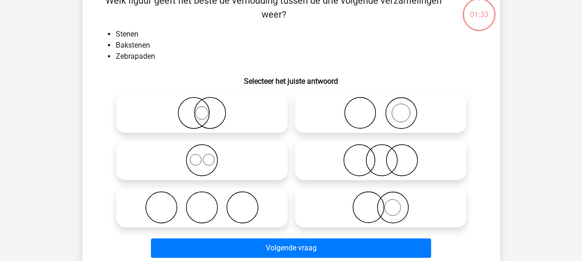
scroll to position [43, 0]
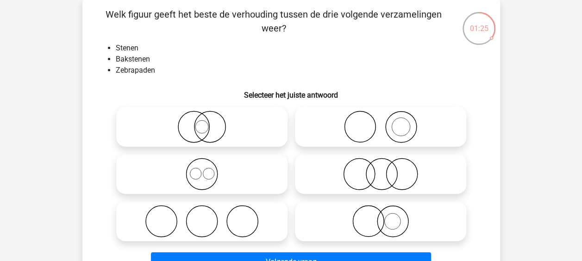
click at [349, 126] on icon at bounding box center [380, 127] width 164 height 32
click at [380, 122] on input "radio" at bounding box center [383, 119] width 6 height 6
radio input "true"
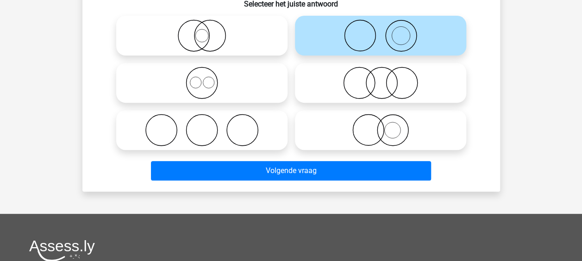
scroll to position [137, 0]
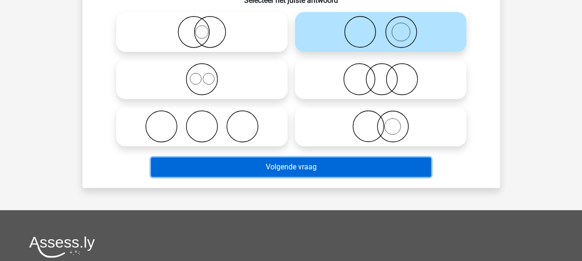
click at [319, 160] on button "Volgende vraag" at bounding box center [291, 166] width 280 height 19
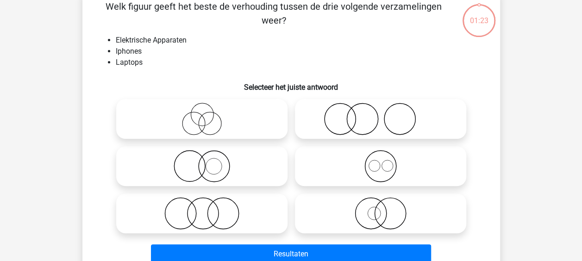
scroll to position [43, 0]
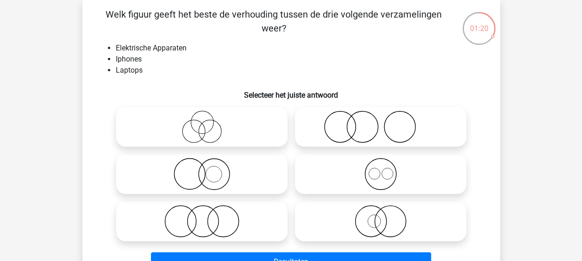
click at [340, 157] on label at bounding box center [380, 174] width 171 height 40
click at [380, 163] on input "radio" at bounding box center [383, 166] width 6 height 6
radio input "true"
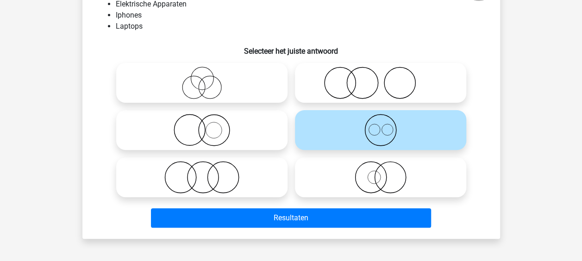
scroll to position [87, 0]
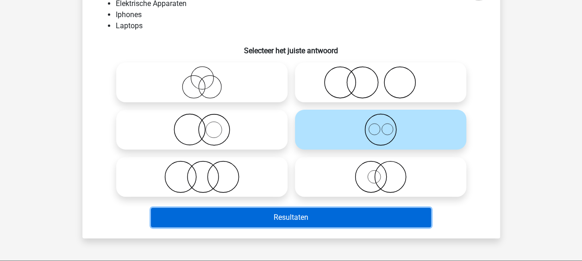
click at [288, 217] on button "Resultaten" at bounding box center [291, 217] width 280 height 19
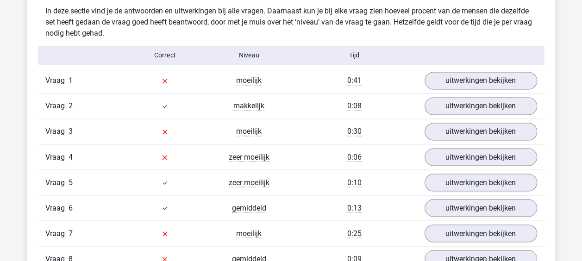
scroll to position [729, 0]
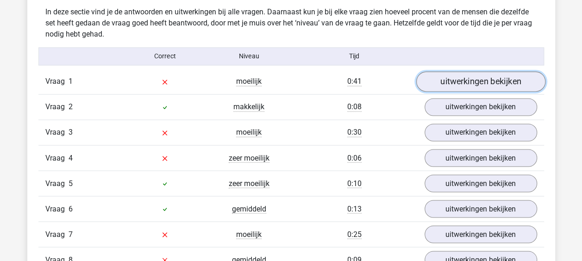
click at [449, 74] on link "uitwerkingen bekijken" at bounding box center [479, 81] width 129 height 20
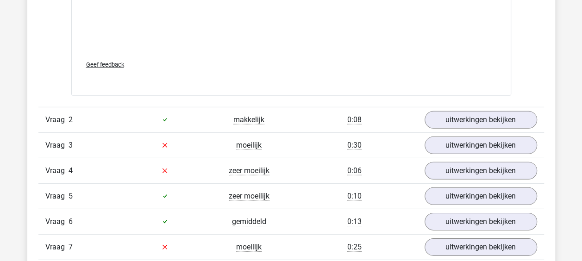
scroll to position [1319, 0]
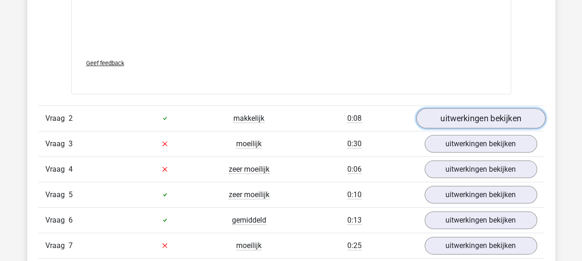
click at [448, 121] on link "uitwerkingen bekijken" at bounding box center [479, 118] width 129 height 20
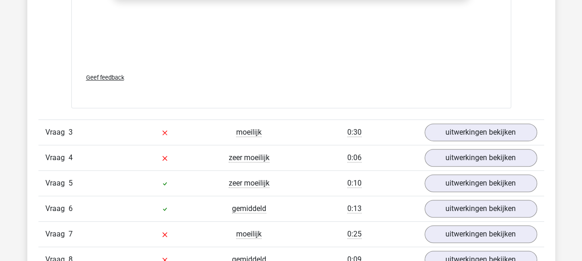
scroll to position [1937, 0]
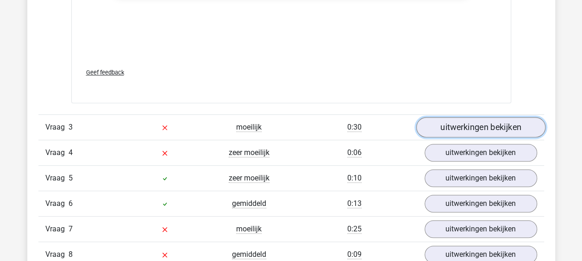
click at [454, 124] on link "uitwerkingen bekijken" at bounding box center [479, 127] width 129 height 20
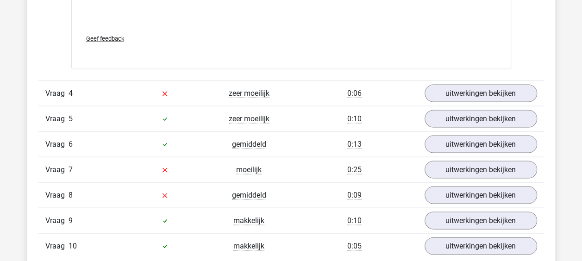
scroll to position [2611, 0]
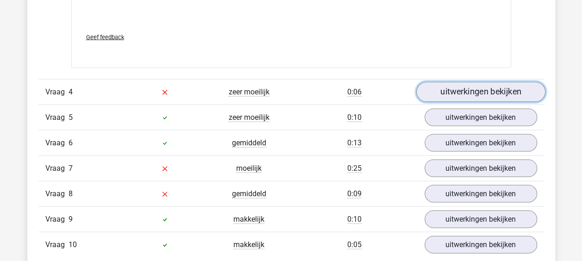
click at [437, 90] on link "uitwerkingen bekijken" at bounding box center [479, 91] width 129 height 20
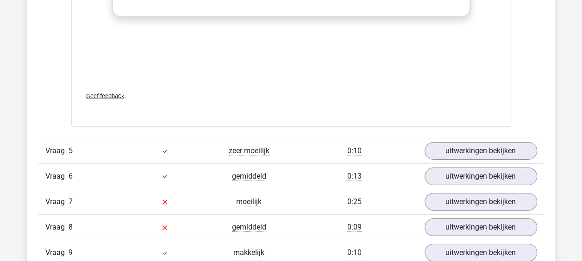
scroll to position [3230, 0]
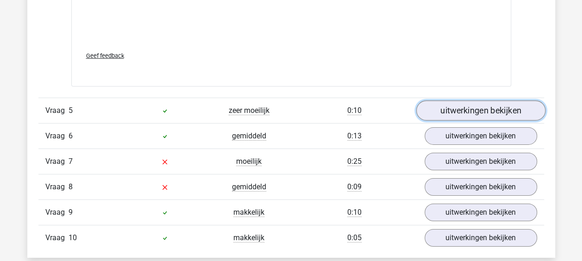
click at [451, 103] on link "uitwerkingen bekijken" at bounding box center [479, 110] width 129 height 20
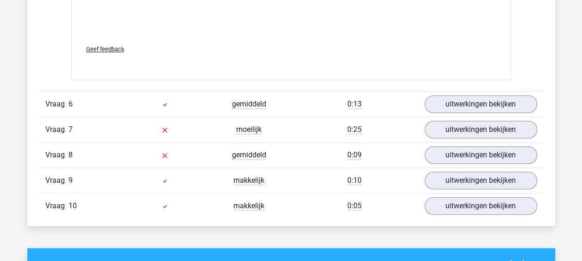
scroll to position [3900, 0]
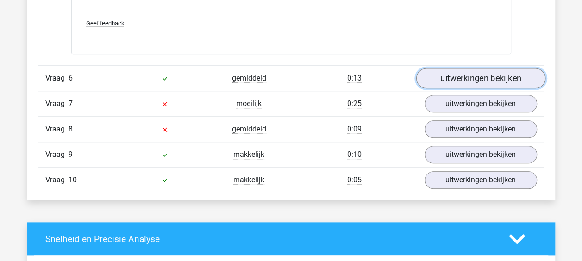
click at [470, 77] on link "uitwerkingen bekijken" at bounding box center [479, 78] width 129 height 20
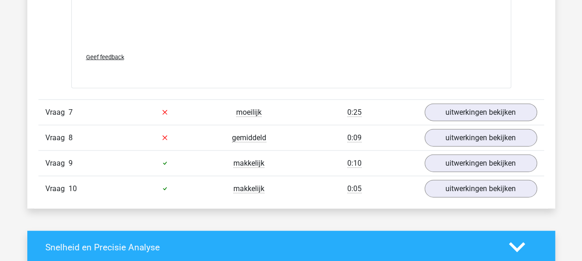
scroll to position [4496, 0]
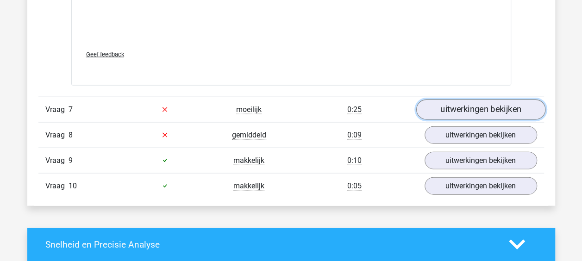
click at [477, 102] on link "uitwerkingen bekijken" at bounding box center [479, 109] width 129 height 20
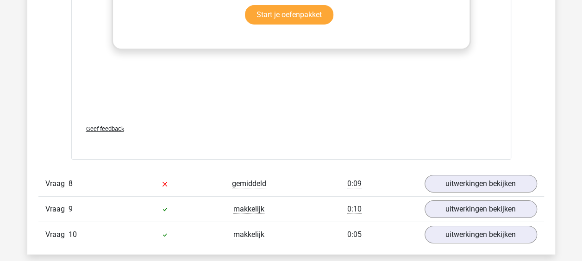
scroll to position [5060, 0]
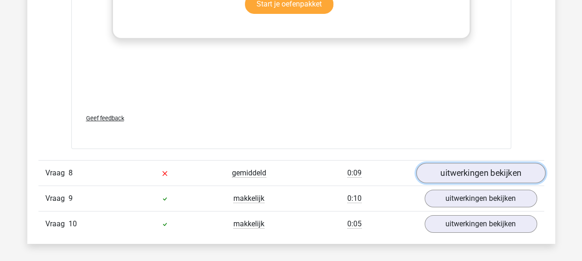
click at [438, 164] on link "uitwerkingen bekijken" at bounding box center [479, 173] width 129 height 20
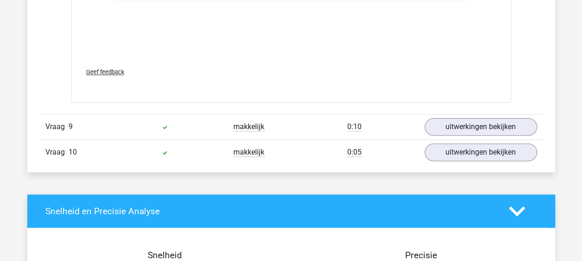
scroll to position [5731, 0]
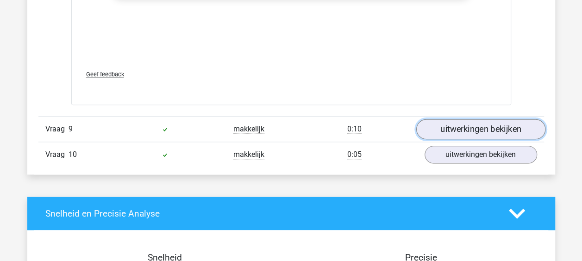
click at [452, 125] on link "uitwerkingen bekijken" at bounding box center [479, 129] width 129 height 20
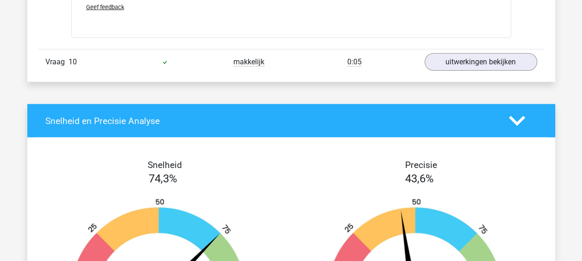
scroll to position [6427, 0]
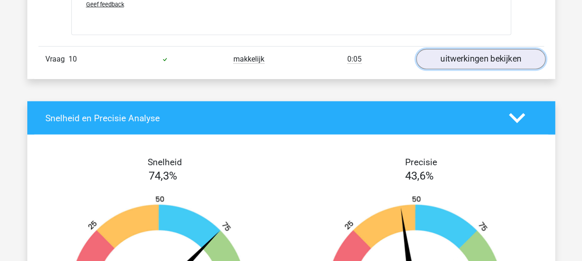
click at [463, 52] on link "uitwerkingen bekijken" at bounding box center [479, 59] width 129 height 20
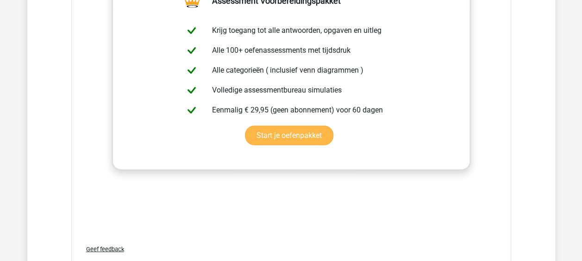
scroll to position [6169, 0]
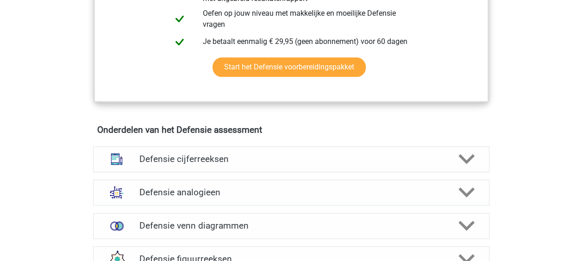
scroll to position [594, 0]
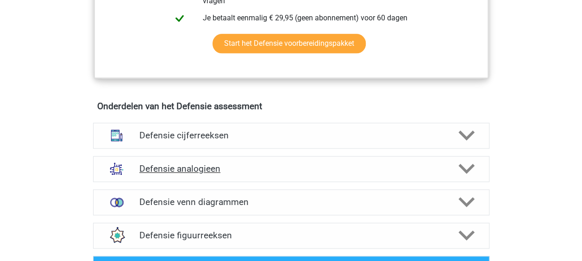
click at [194, 165] on h4 "Defensie analogieen" at bounding box center [290, 168] width 303 height 11
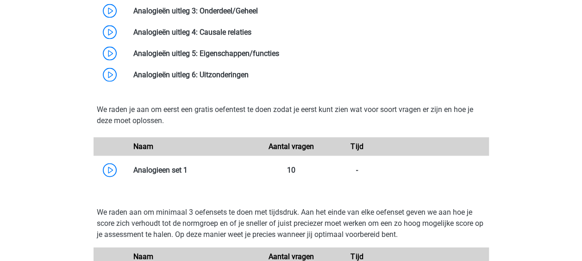
scroll to position [1008, 0]
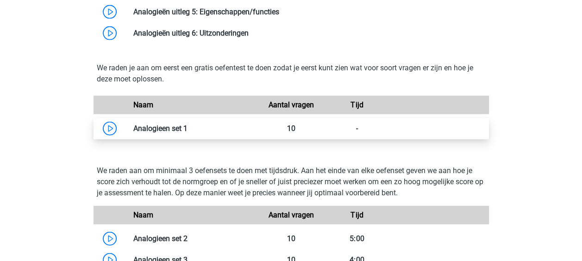
click at [187, 130] on link at bounding box center [187, 128] width 0 height 9
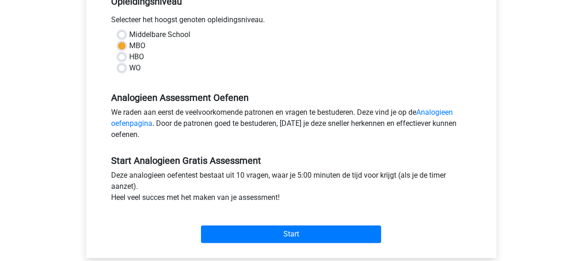
scroll to position [204, 0]
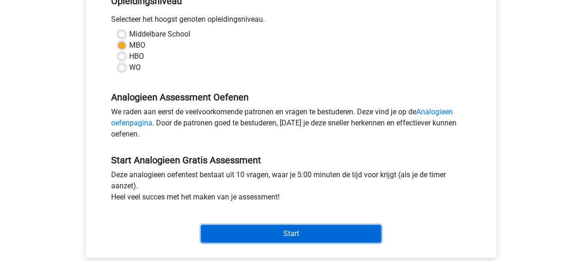
click at [273, 238] on input "Start" at bounding box center [291, 234] width 180 height 18
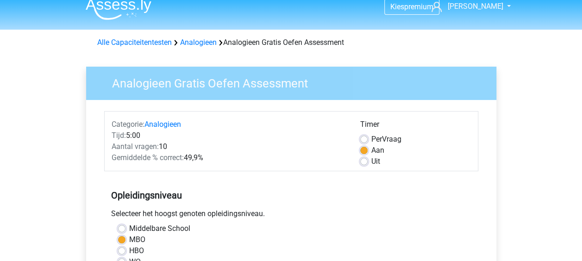
scroll to position [0, 0]
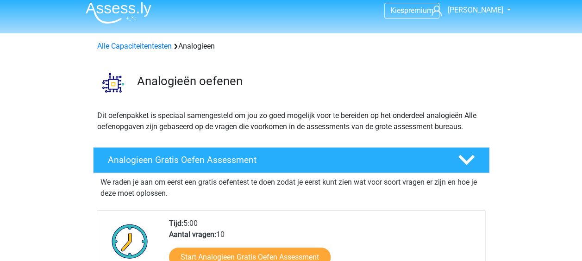
scroll to position [3, 0]
